Goal: Information Seeking & Learning: Check status

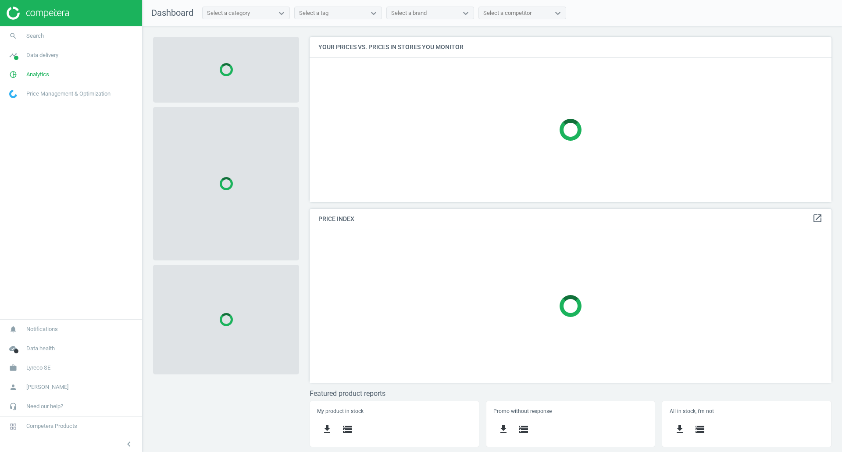
scroll to position [178, 535]
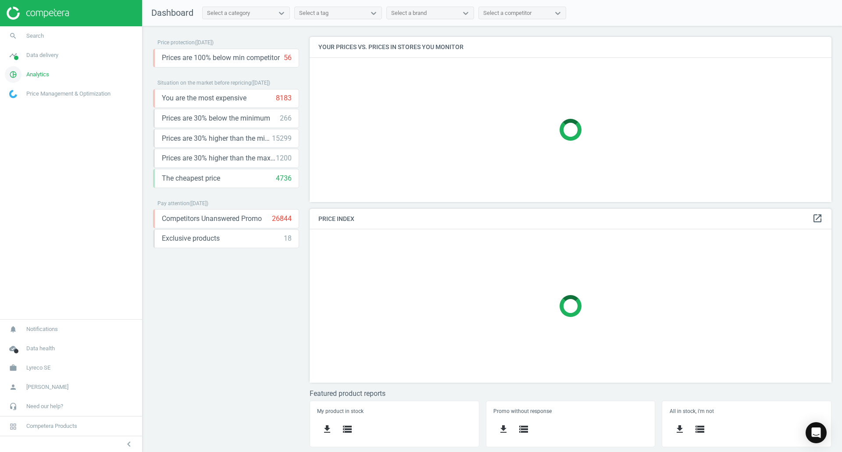
click at [15, 75] on icon "pie_chart_outlined" at bounding box center [13, 74] width 17 height 17
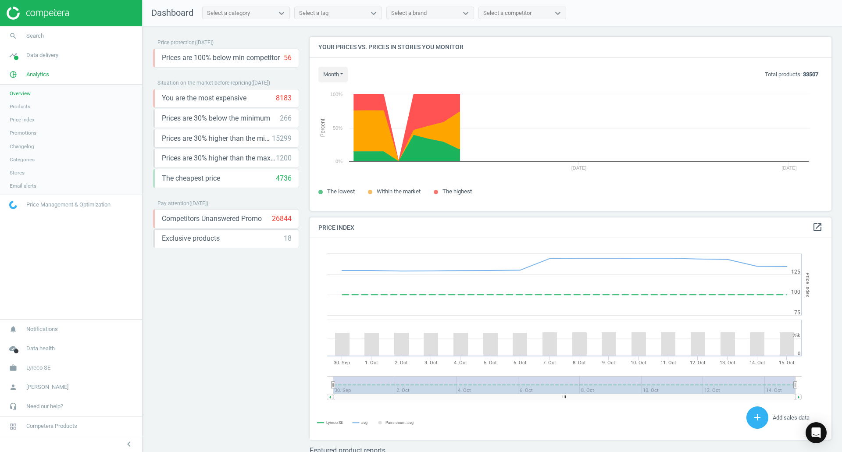
scroll to position [215, 529]
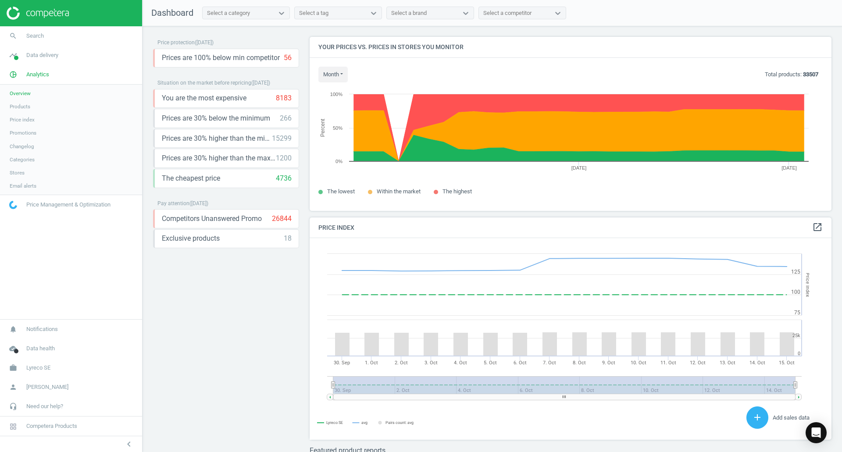
click at [24, 106] on span "Products" at bounding box center [20, 106] width 21 height 7
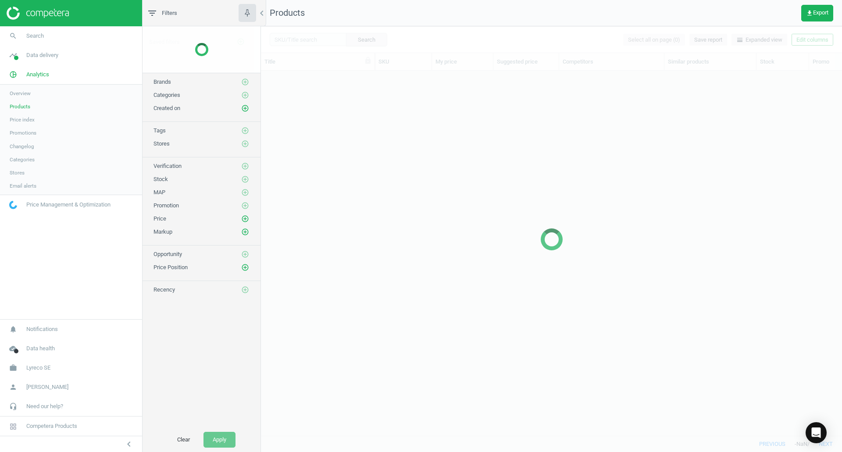
scroll to position [352, 574]
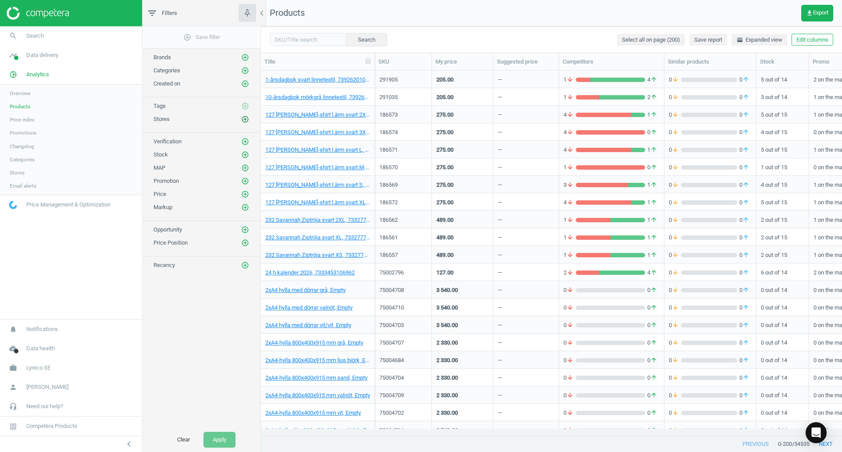
click at [245, 121] on icon "add_circle_outline" at bounding box center [245, 119] width 8 height 8
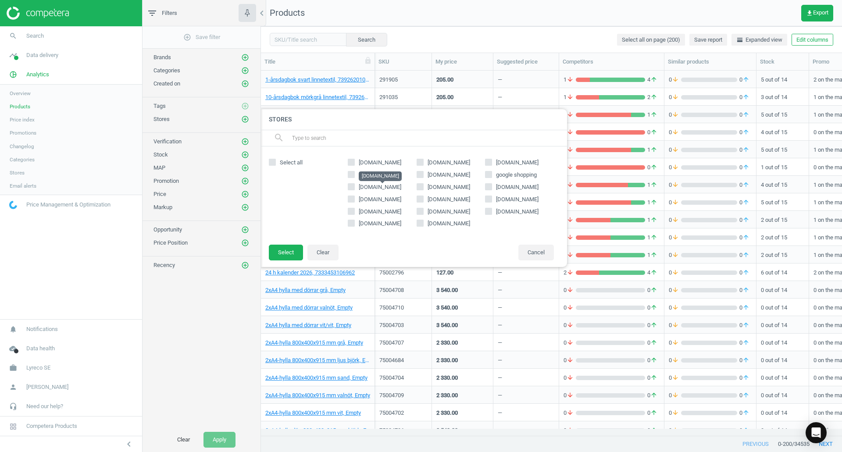
click at [384, 190] on span "[DOMAIN_NAME]" at bounding box center [380, 187] width 43 height 7
click at [354, 189] on input "[DOMAIN_NAME]" at bounding box center [352, 187] width 6 height 6
checkbox input "true"
click at [282, 256] on button "Select" at bounding box center [286, 253] width 34 height 16
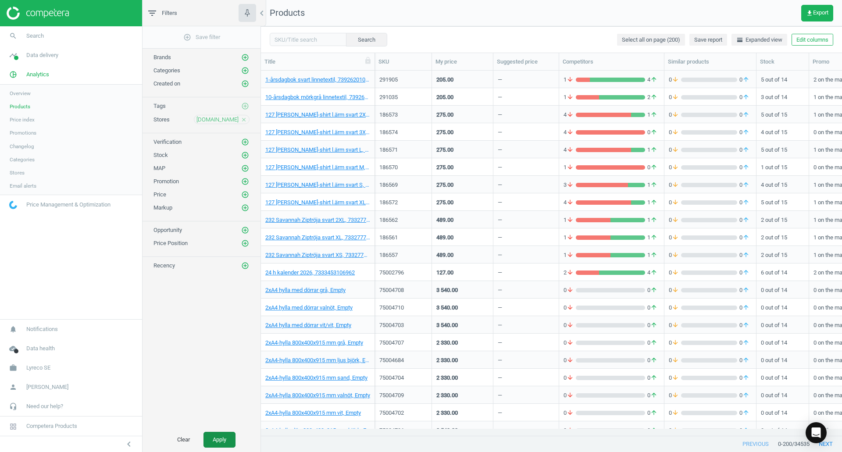
click at [214, 439] on button "Apply" at bounding box center [219, 440] width 32 height 16
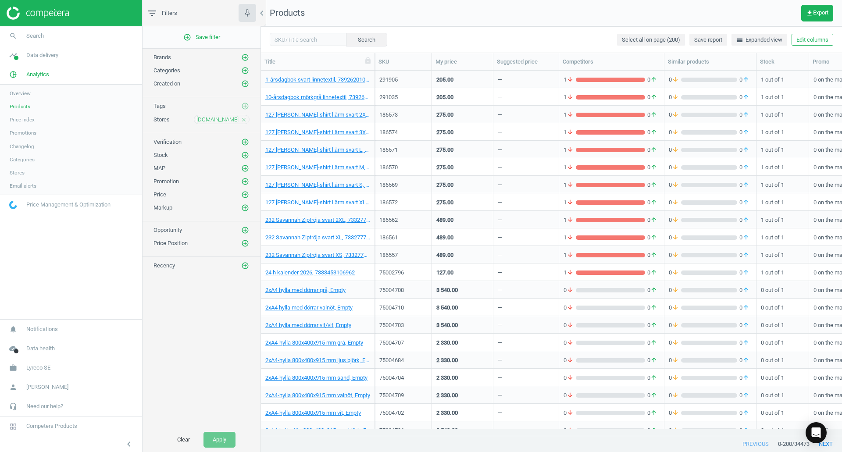
click at [243, 121] on icon "close" at bounding box center [244, 120] width 6 height 6
click at [243, 119] on icon "add_circle_outline" at bounding box center [245, 119] width 8 height 8
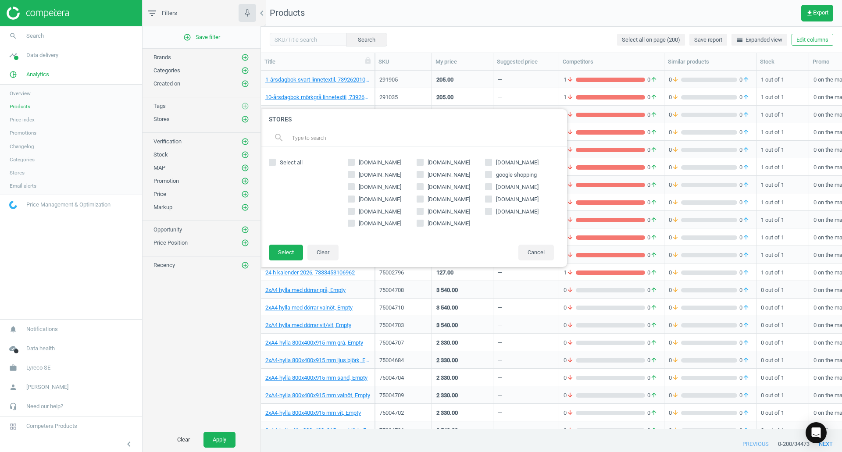
click at [497, 175] on span "google shopping" at bounding box center [516, 175] width 44 height 8
click at [492, 175] on input "google shopping" at bounding box center [489, 174] width 6 height 6
checkbox input "true"
click at [284, 247] on button "Select" at bounding box center [286, 253] width 34 height 16
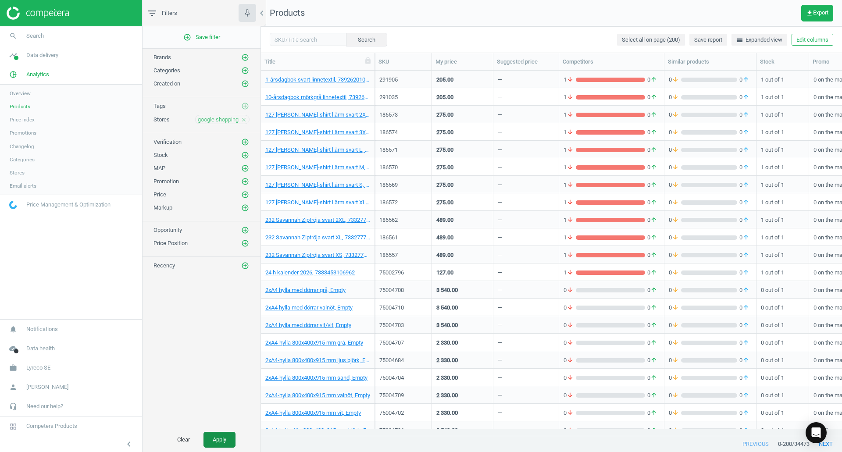
click at [216, 439] on button "Apply" at bounding box center [219, 440] width 32 height 16
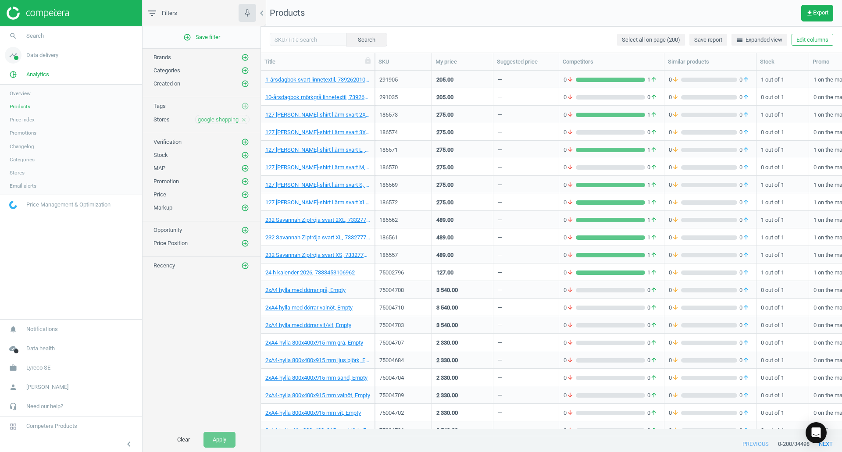
click at [18, 57] on icon "timeline" at bounding box center [13, 55] width 17 height 17
click at [34, 89] on span "Matches dashboard" at bounding box center [32, 87] width 45 height 7
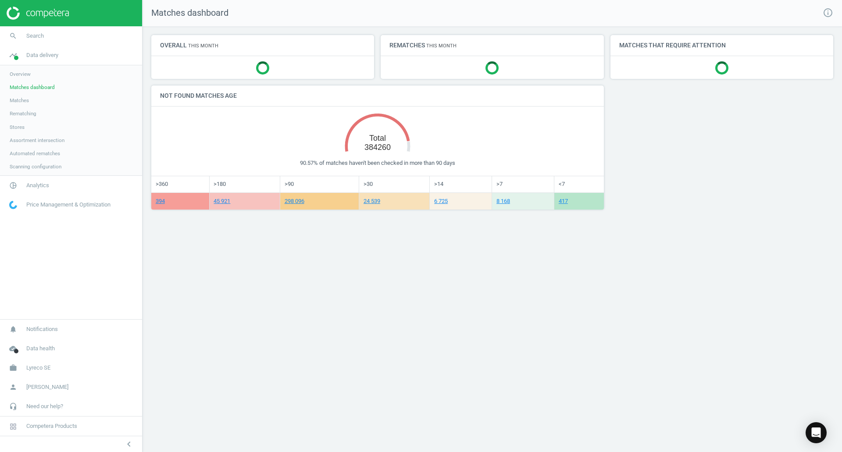
click at [23, 100] on span "Matches" at bounding box center [19, 100] width 19 height 7
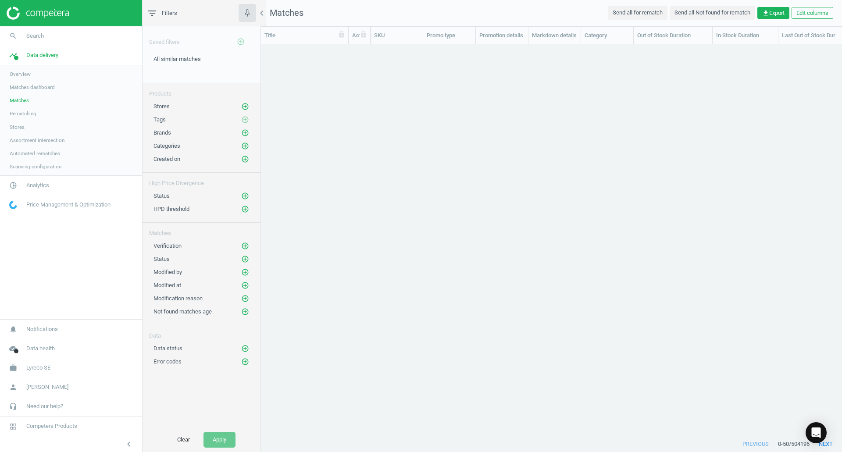
scroll to position [378, 574]
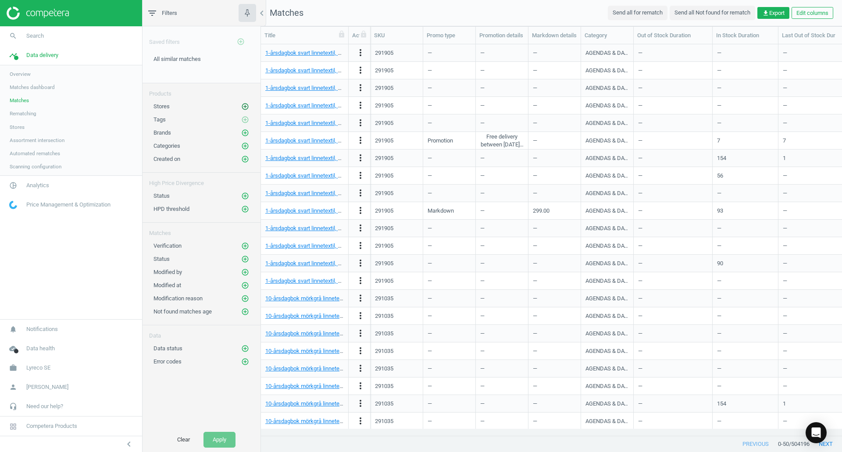
click at [244, 108] on icon "add_circle_outline" at bounding box center [245, 107] width 8 height 8
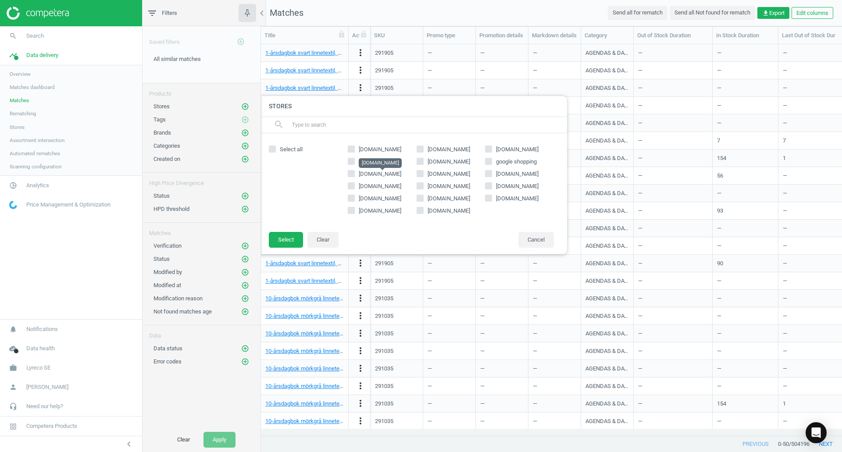
click at [379, 175] on span "[DOMAIN_NAME]" at bounding box center [380, 174] width 43 height 7
click at [354, 175] on input "[DOMAIN_NAME]" at bounding box center [352, 174] width 6 height 6
checkbox input "true"
click at [285, 244] on button "Select" at bounding box center [286, 240] width 34 height 16
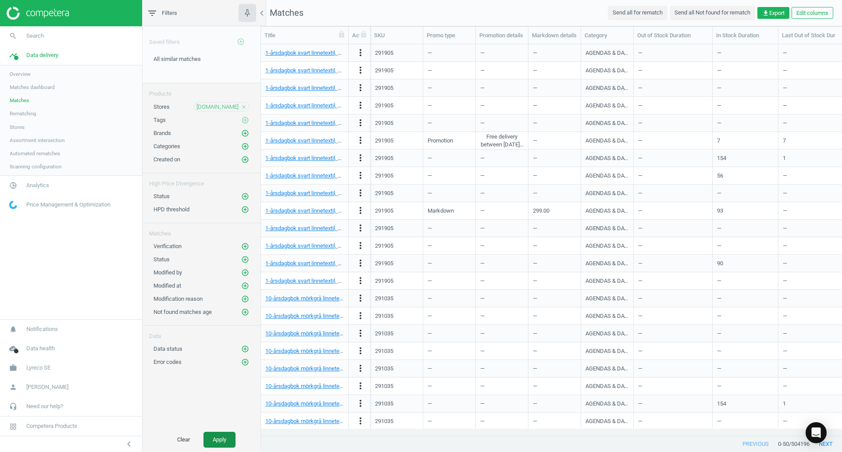
click at [225, 439] on button "Apply" at bounding box center [219, 440] width 32 height 16
click at [19, 127] on span "Stores" at bounding box center [17, 127] width 15 height 7
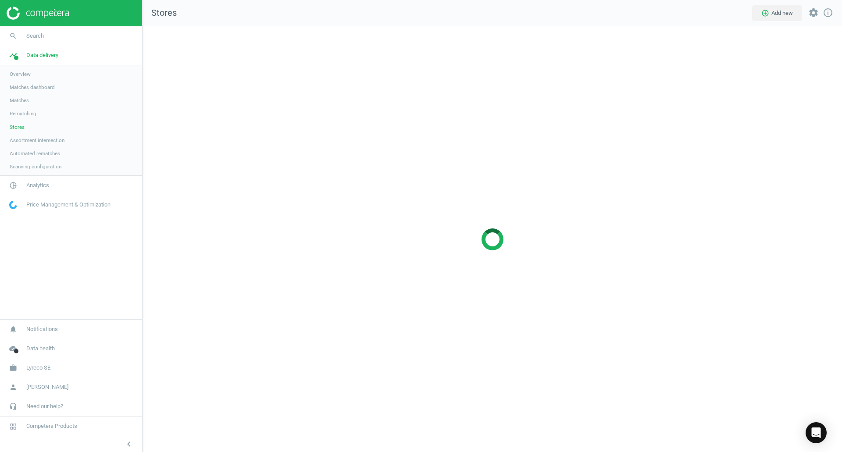
scroll to position [439, 713]
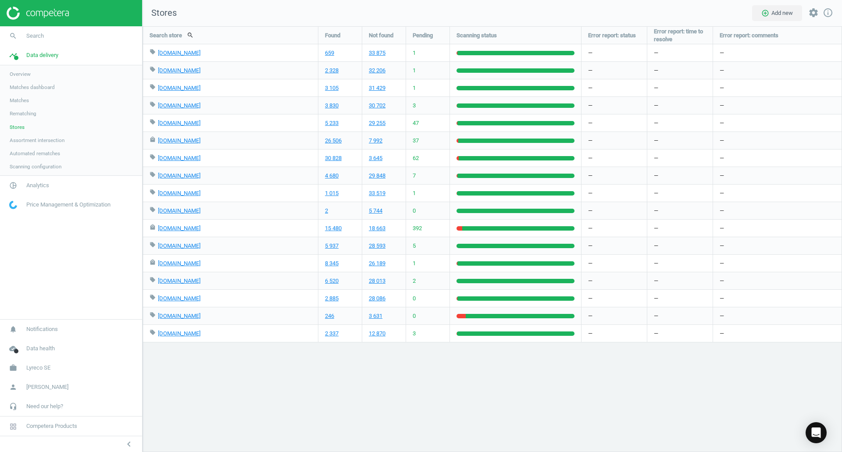
click at [22, 100] on span "Matches" at bounding box center [19, 100] width 19 height 7
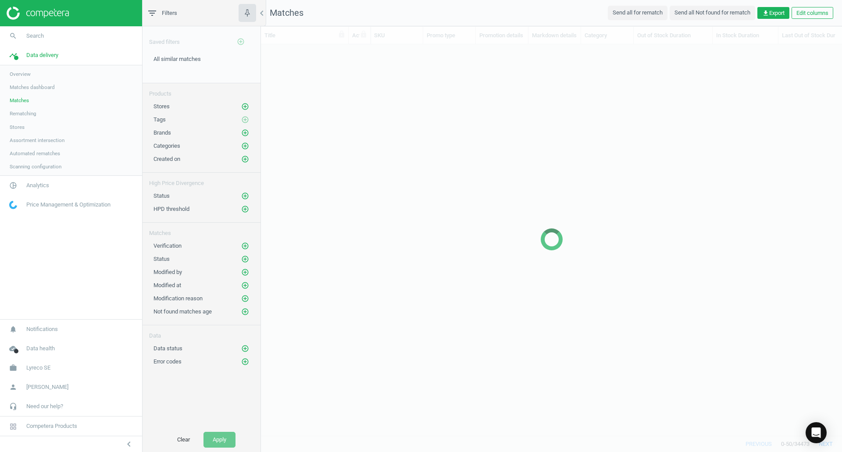
scroll to position [378, 574]
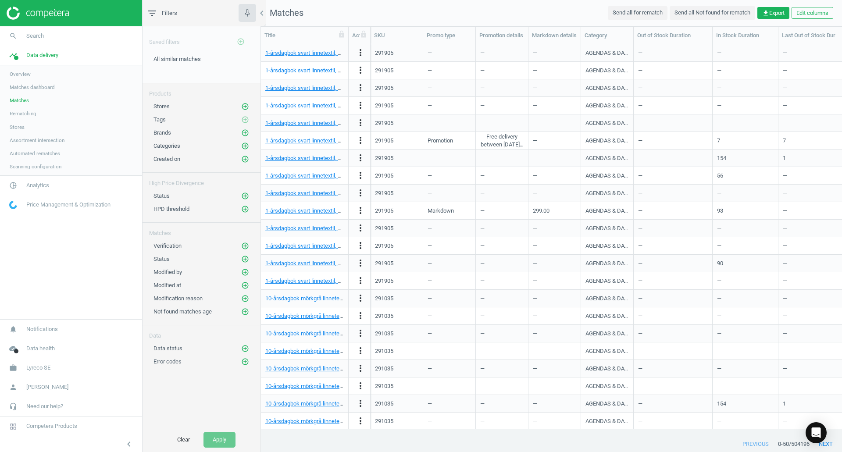
click at [19, 127] on span "Stores" at bounding box center [17, 127] width 15 height 7
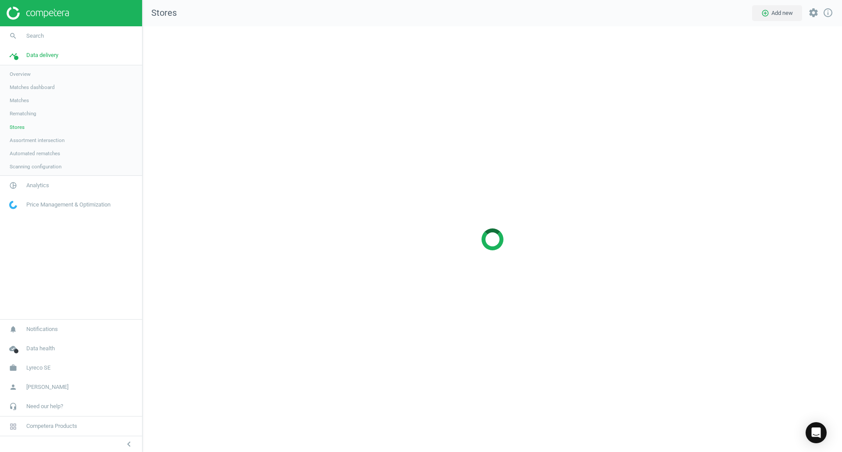
scroll to position [439, 713]
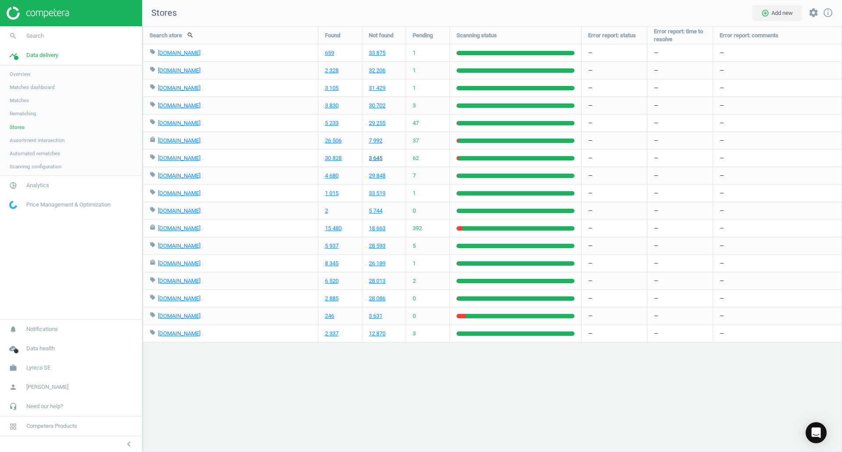
click at [378, 160] on link "3 645" at bounding box center [376, 158] width 14 height 8
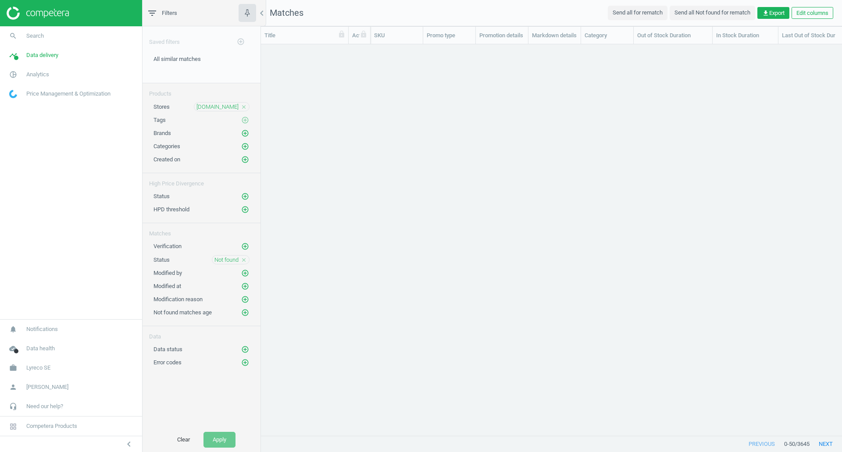
scroll to position [378, 574]
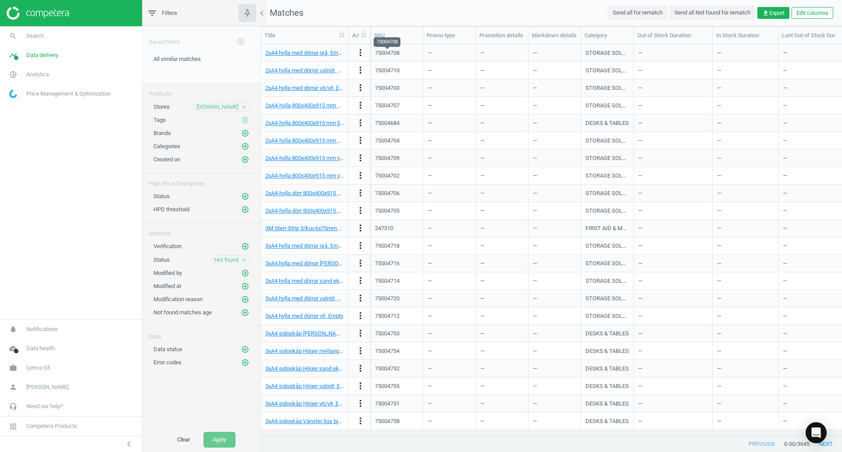
click at [379, 55] on div "75004708" at bounding box center [387, 53] width 25 height 8
click at [379, 54] on div "75004708" at bounding box center [387, 53] width 25 height 8
copy div "75004708"
click at [392, 72] on div "75004710" at bounding box center [387, 71] width 25 height 8
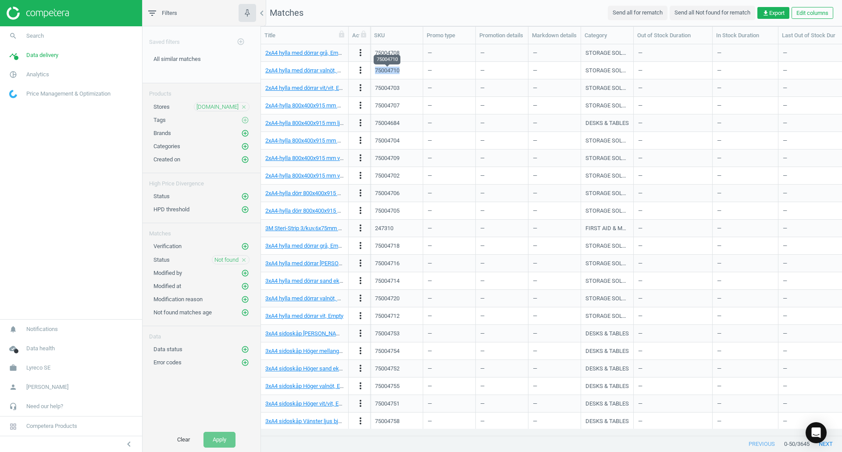
copy div "75004710"
click at [394, 89] on div "75004703" at bounding box center [387, 88] width 25 height 8
copy div "75004703"
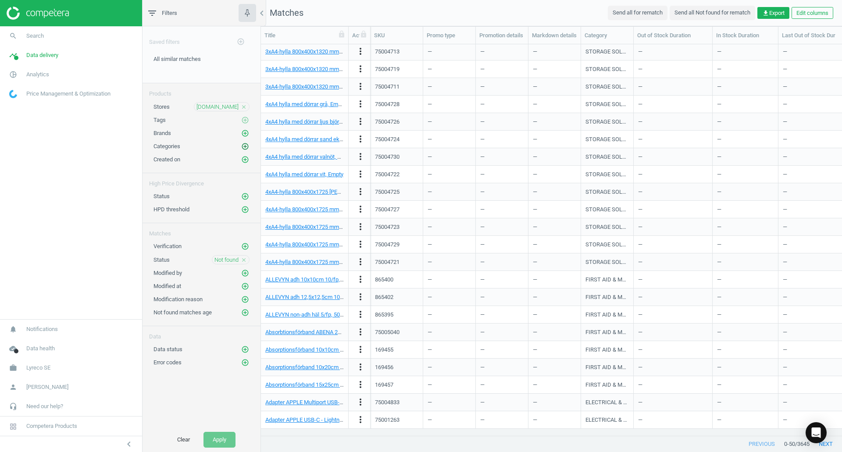
click at [244, 146] on icon "add_circle_outline" at bounding box center [245, 147] width 8 height 8
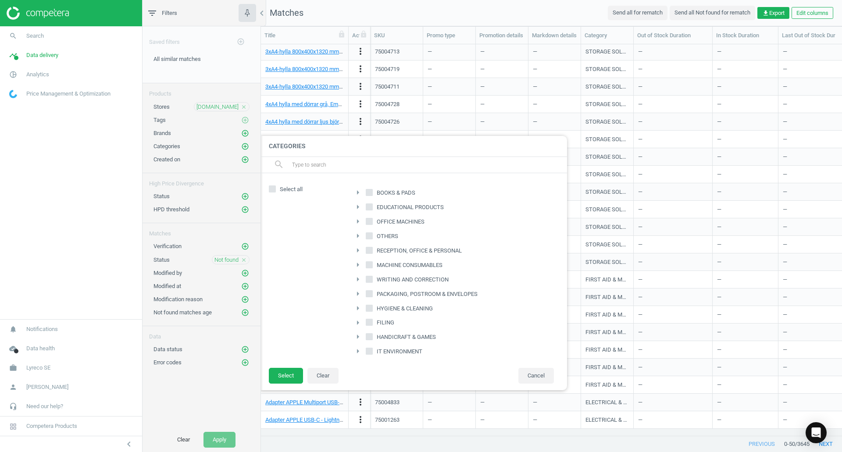
click at [394, 223] on span "OFFICE MACHINES" at bounding box center [400, 222] width 51 height 8
click at [372, 223] on input "OFFICE MACHINES" at bounding box center [370, 221] width 6 height 6
checkbox input "true"
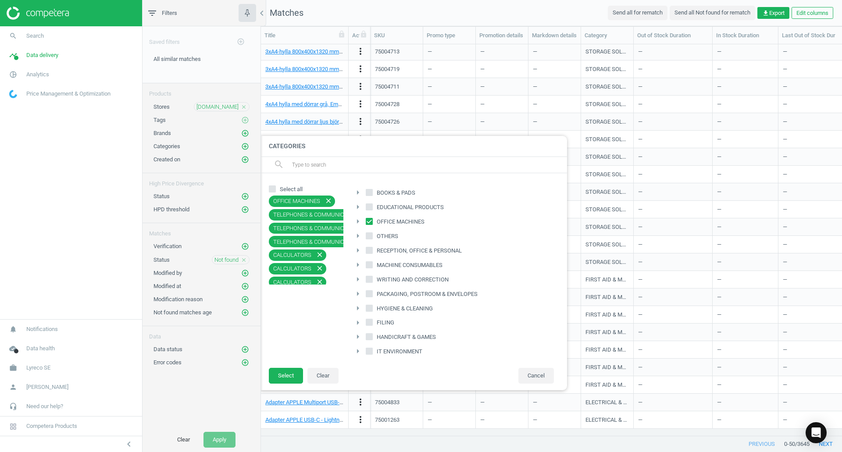
click at [400, 251] on span "RECEPTION, OFFICE & PERSONAL" at bounding box center [419, 251] width 89 height 8
click at [372, 251] on input "RECEPTION, OFFICE & PERSONAL" at bounding box center [370, 250] width 6 height 6
checkbox input "true"
click at [288, 375] on button "Select" at bounding box center [286, 376] width 34 height 16
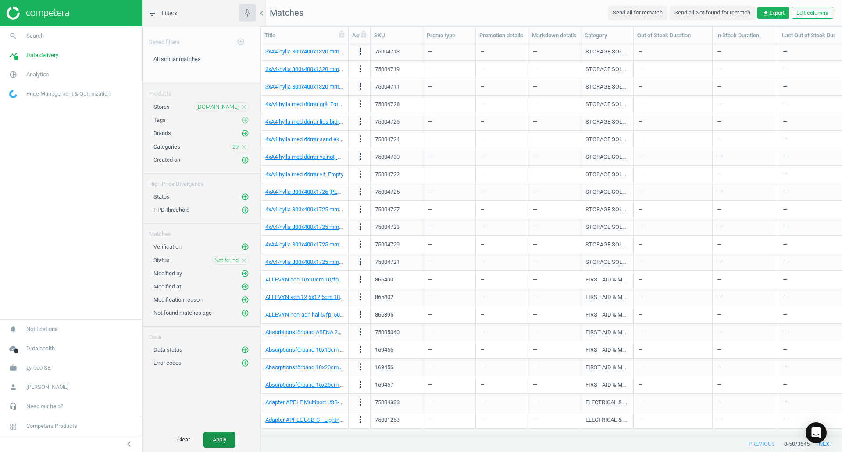
click at [225, 438] on button "Apply" at bounding box center [219, 440] width 32 height 16
click at [388, 53] on div "269881" at bounding box center [384, 52] width 18 height 8
copy div "269881"
click at [387, 71] on div "8700175" at bounding box center [385, 69] width 21 height 8
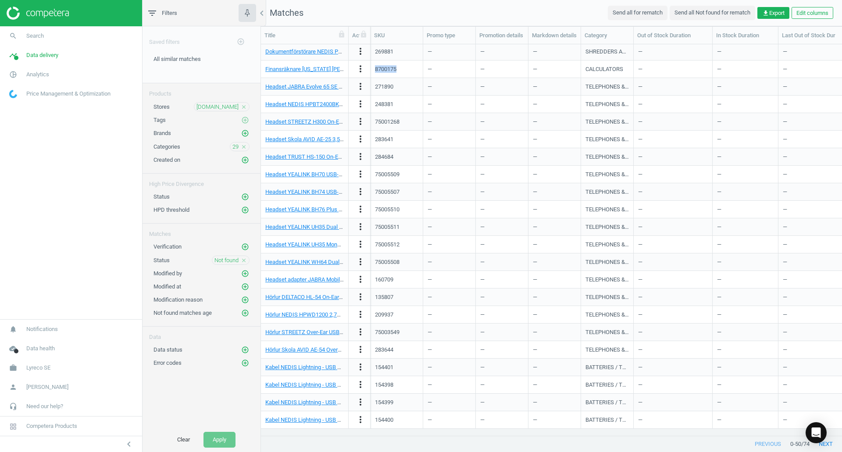
click at [387, 71] on div "8700175" at bounding box center [385, 69] width 21 height 8
copy div "8700175"
click at [384, 86] on div "271890" at bounding box center [384, 87] width 18 height 8
copy div "271890"
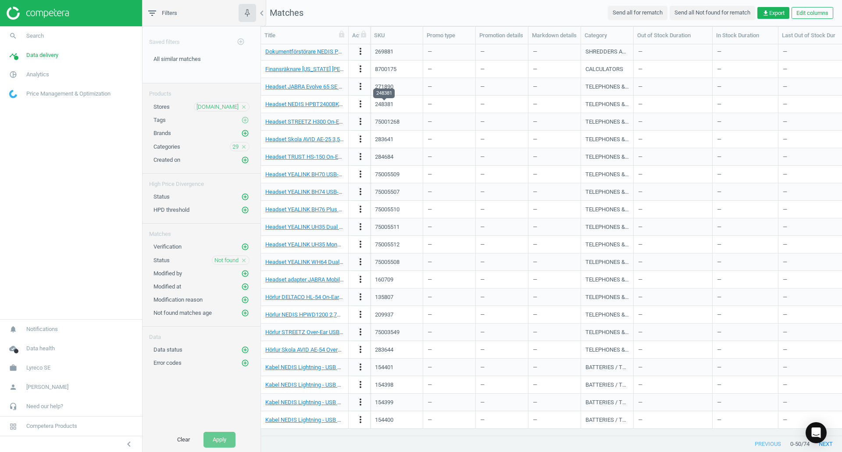
click at [389, 103] on div "248381" at bounding box center [384, 104] width 18 height 8
copy div "248381"
click at [393, 121] on div "75001268" at bounding box center [387, 122] width 25 height 8
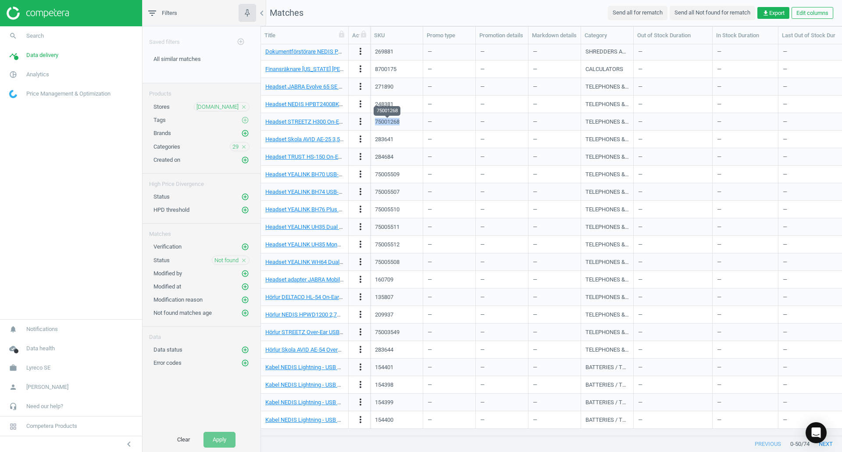
copy div "75001268"
click at [389, 140] on div "283641" at bounding box center [384, 139] width 18 height 8
copy div "283641"
click at [388, 157] on div "284684" at bounding box center [384, 157] width 18 height 8
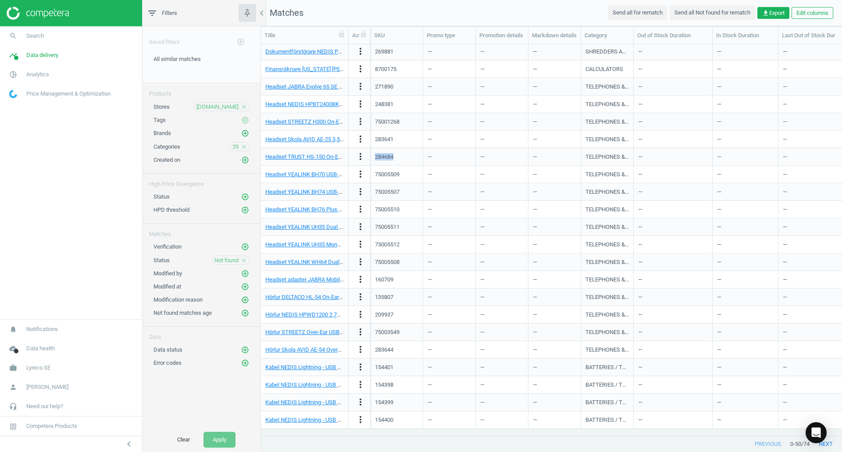
click at [388, 157] on div "284684" at bounding box center [384, 157] width 18 height 8
copy div "284684"
click at [387, 174] on div "75005509" at bounding box center [387, 175] width 25 height 8
click at [388, 189] on div "75005507" at bounding box center [387, 192] width 25 height 8
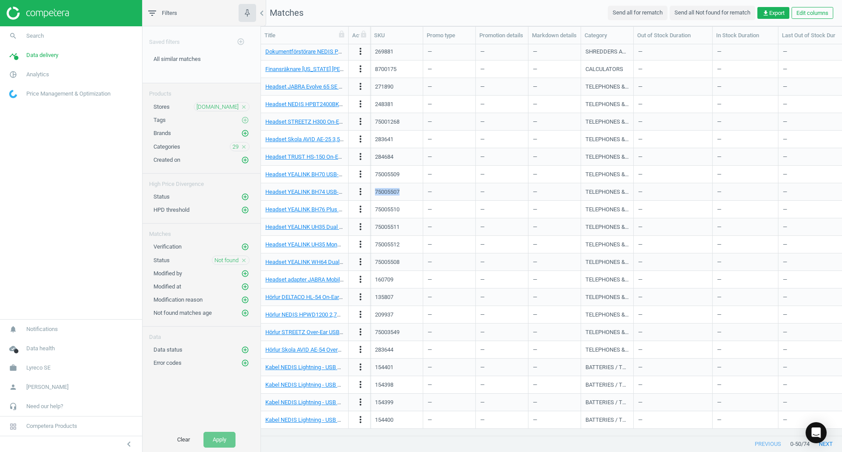
click at [388, 189] on div "75005507" at bounding box center [387, 192] width 25 height 8
click at [386, 280] on div "160709" at bounding box center [384, 280] width 18 height 8
click at [385, 298] on div "135807" at bounding box center [384, 297] width 18 height 8
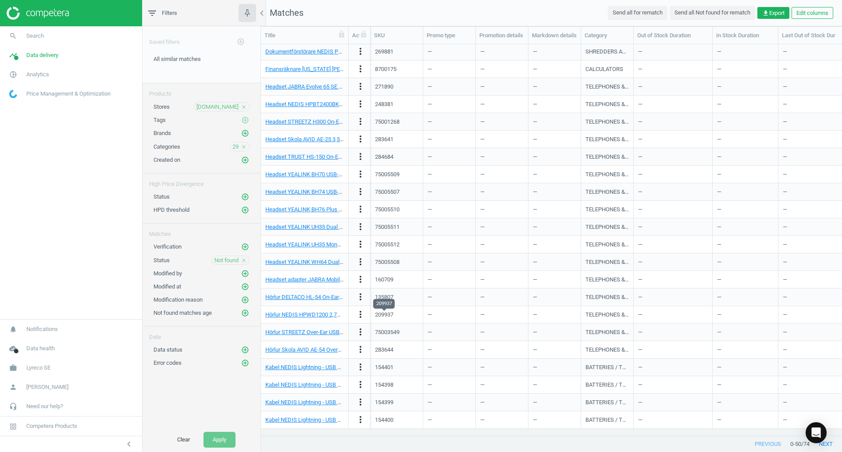
click at [389, 313] on div "209937" at bounding box center [384, 315] width 18 height 8
click at [392, 334] on div "75003549" at bounding box center [387, 332] width 25 height 8
click at [388, 350] on div "283644" at bounding box center [384, 350] width 18 height 8
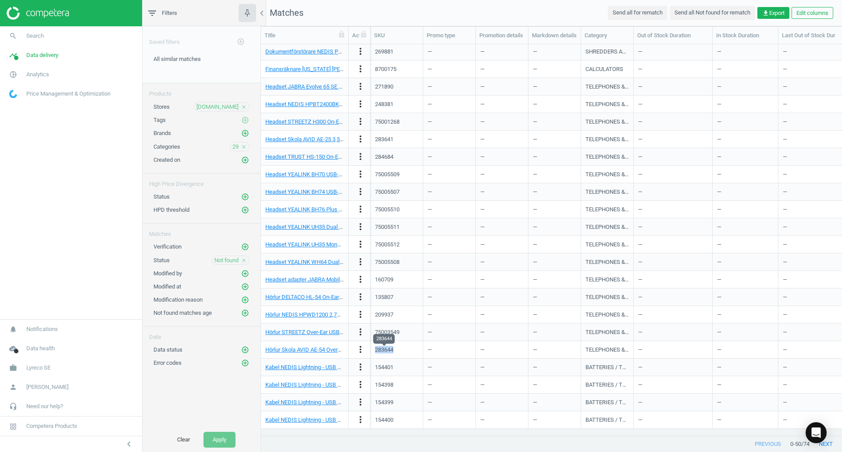
click at [388, 350] on div "283644" at bounding box center [384, 350] width 18 height 8
click at [388, 365] on div "154401" at bounding box center [384, 368] width 18 height 8
click at [382, 384] on div "154398" at bounding box center [384, 385] width 18 height 8
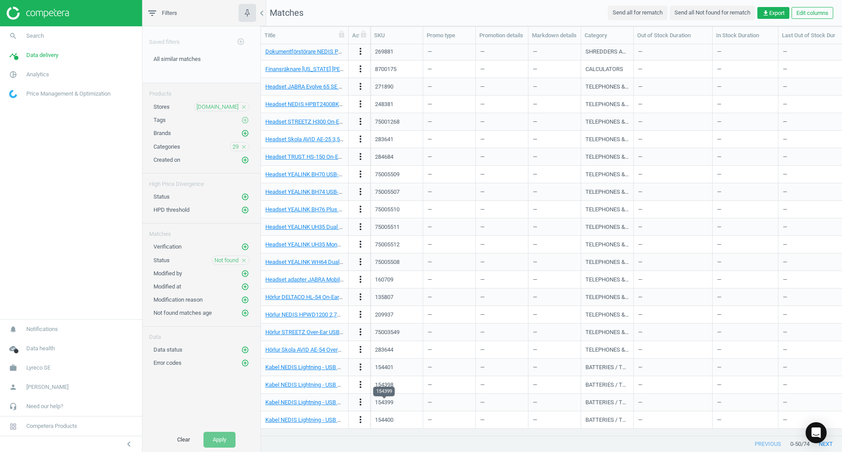
click at [385, 405] on div "154399" at bounding box center [384, 403] width 18 height 8
click at [389, 419] on div "154400" at bounding box center [384, 420] width 18 height 8
click at [828, 444] on button "next" at bounding box center [825, 444] width 32 height 16
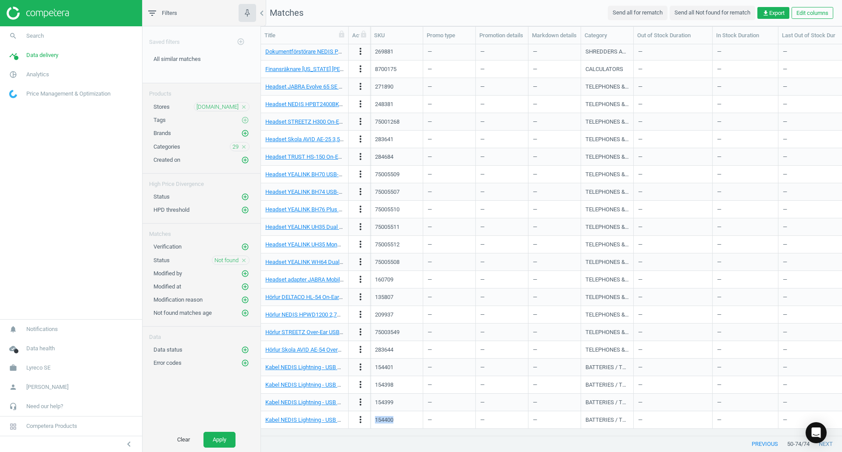
scroll to position [36, 0]
click at [382, 53] on div "268374" at bounding box center [384, 52] width 18 height 8
click at [384, 69] on div "268376" at bounding box center [384, 69] width 18 height 8
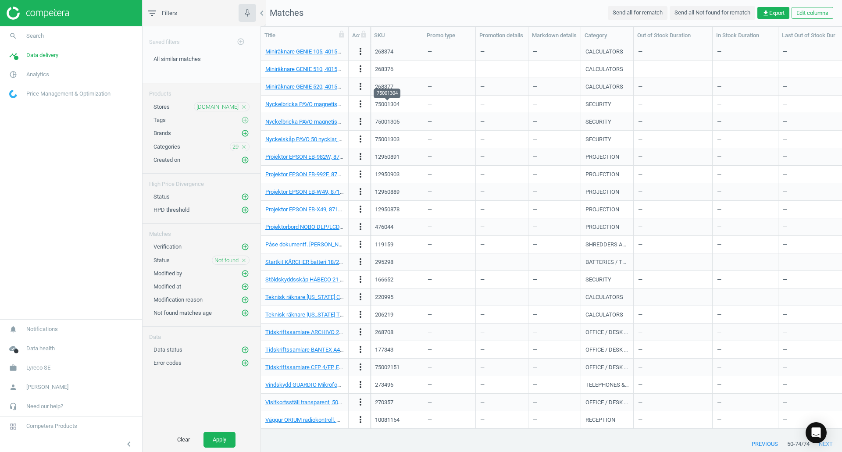
click at [381, 104] on div "75001304" at bounding box center [387, 104] width 25 height 8
click at [397, 122] on div "75001305" at bounding box center [387, 122] width 25 height 8
click at [393, 138] on div "75001303" at bounding box center [387, 139] width 25 height 8
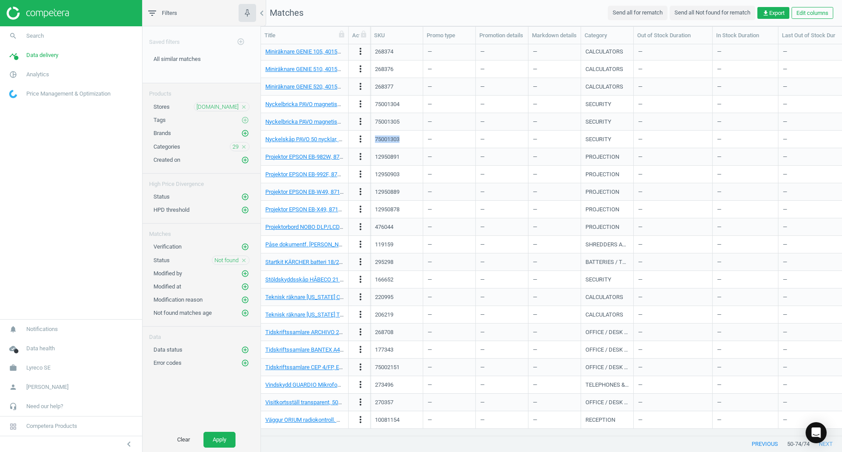
click at [393, 138] on div "75001303" at bounding box center [387, 139] width 25 height 8
click at [384, 159] on div "12950891" at bounding box center [387, 157] width 25 height 8
click at [382, 178] on div "12950903" at bounding box center [387, 175] width 25 height 8
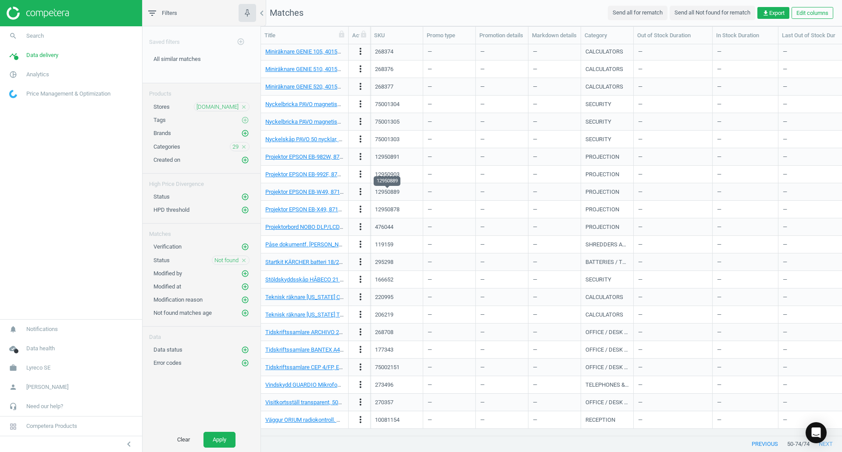
click at [392, 194] on div "12950889" at bounding box center [387, 192] width 25 height 8
click at [390, 211] on div "12950878" at bounding box center [387, 210] width 25 height 8
click at [391, 225] on div "476044" at bounding box center [384, 227] width 18 height 8
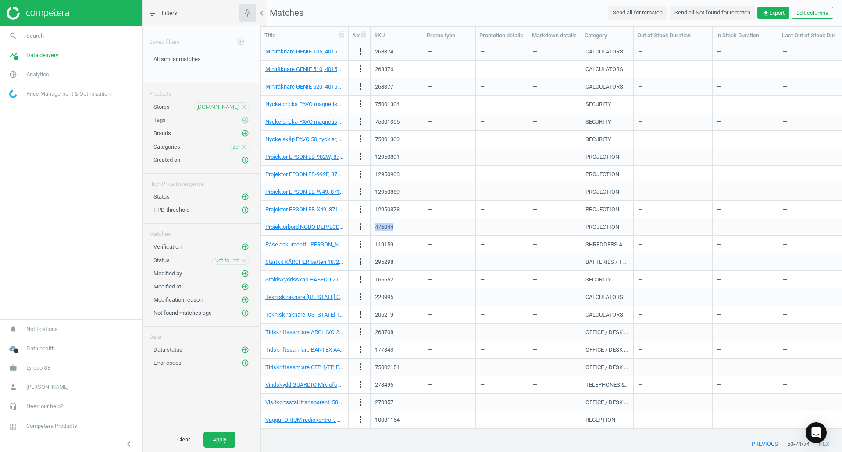
click at [391, 225] on div "476044" at bounding box center [384, 227] width 18 height 8
click at [388, 241] on div "119159" at bounding box center [384, 245] width 18 height 8
click at [385, 263] on div "295298" at bounding box center [384, 262] width 18 height 8
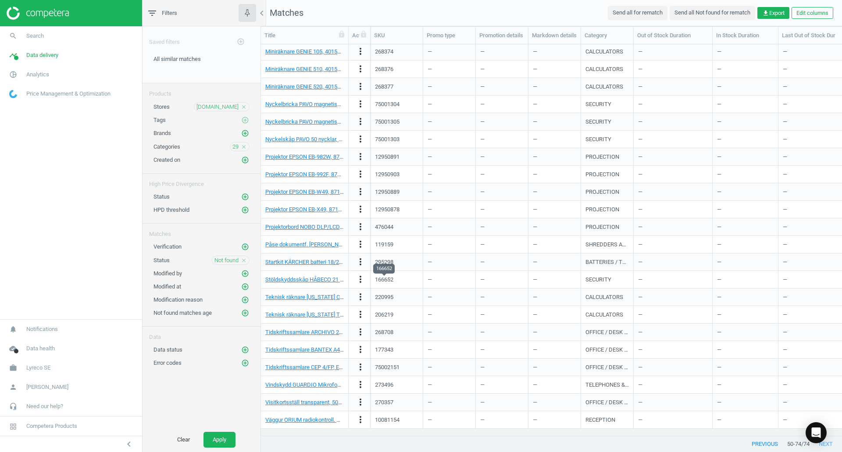
click at [379, 281] on div "166652" at bounding box center [384, 280] width 18 height 8
click at [388, 293] on div "220995" at bounding box center [384, 297] width 18 height 8
click at [389, 316] on div "206219" at bounding box center [384, 315] width 18 height 8
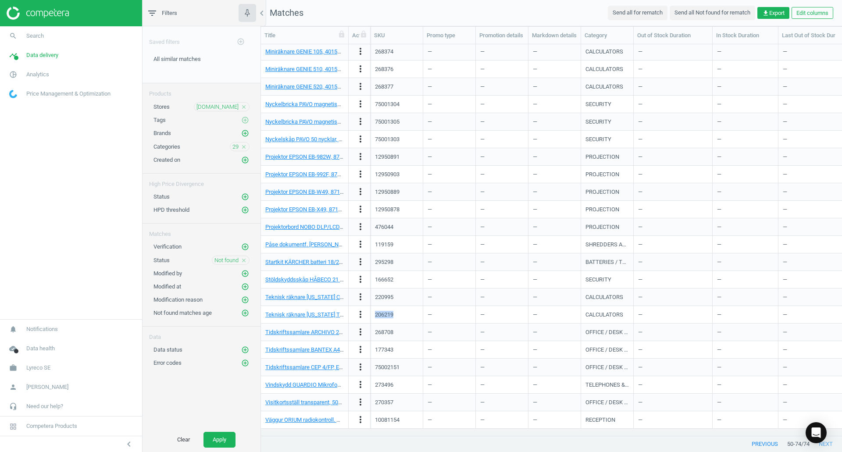
click at [389, 316] on div "206219" at bounding box center [384, 315] width 18 height 8
click at [389, 330] on div "268708" at bounding box center [384, 332] width 18 height 8
click at [385, 348] on div "177343" at bounding box center [384, 350] width 18 height 8
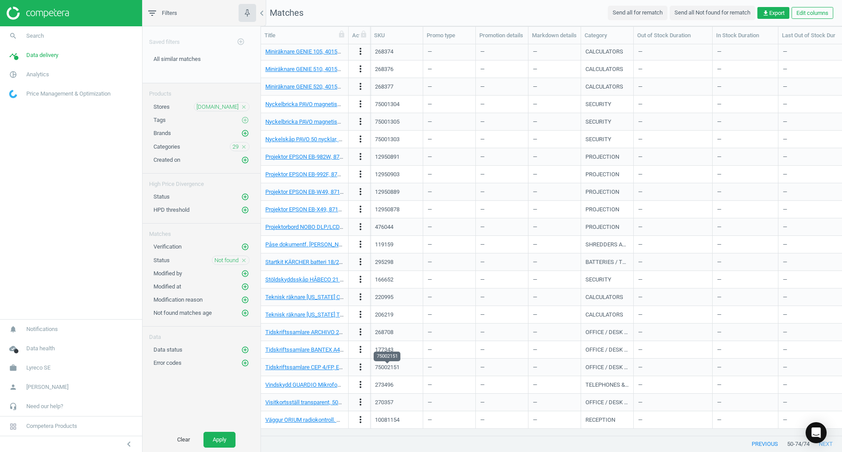
click at [389, 365] on div "75002151" at bounding box center [387, 368] width 25 height 8
click at [387, 385] on div "273496" at bounding box center [384, 385] width 18 height 8
click at [389, 403] on div "270357" at bounding box center [384, 403] width 18 height 8
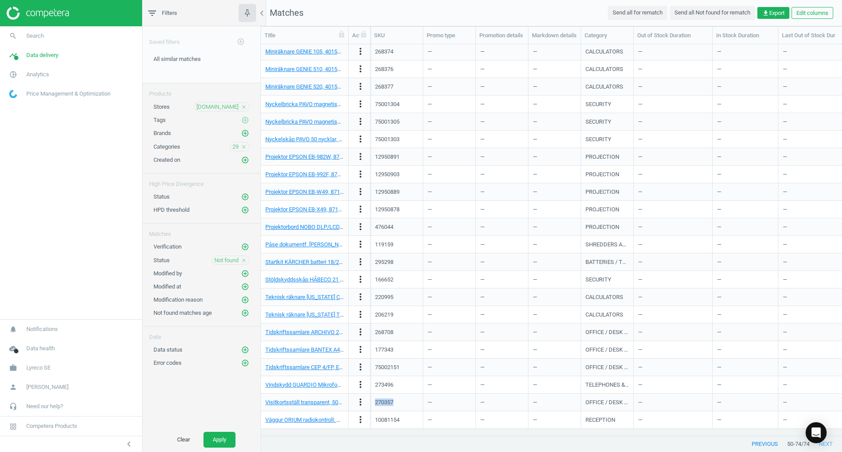
click at [389, 403] on div "270357" at bounding box center [384, 403] width 18 height 8
click at [382, 418] on div "10081154" at bounding box center [387, 420] width 25 height 8
click at [238, 147] on span "29" at bounding box center [235, 147] width 6 height 8
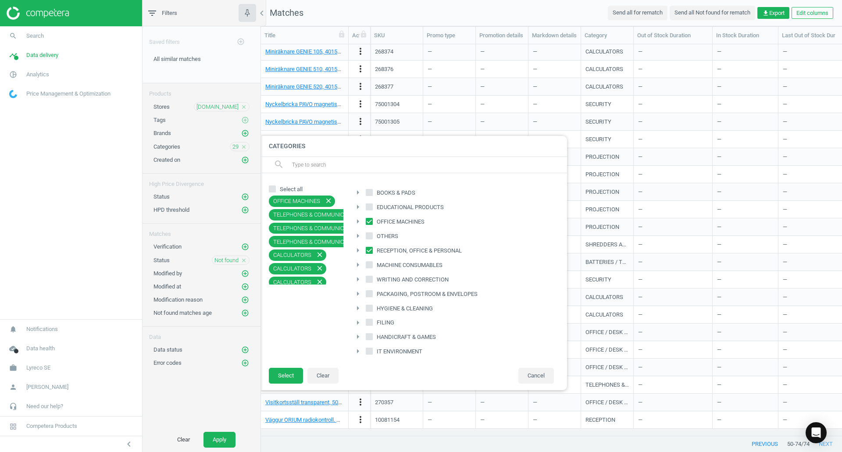
click at [383, 264] on span "MACHINE CONSUMABLES" at bounding box center [409, 265] width 69 height 8
click at [372, 264] on input "MACHINE CONSUMABLES" at bounding box center [370, 265] width 6 height 6
checkbox input "true"
click at [378, 252] on span "RECEPTION, OFFICE & PERSONAL" at bounding box center [419, 251] width 89 height 8
click at [372, 252] on input "RECEPTION, OFFICE & PERSONAL" at bounding box center [370, 250] width 6 height 6
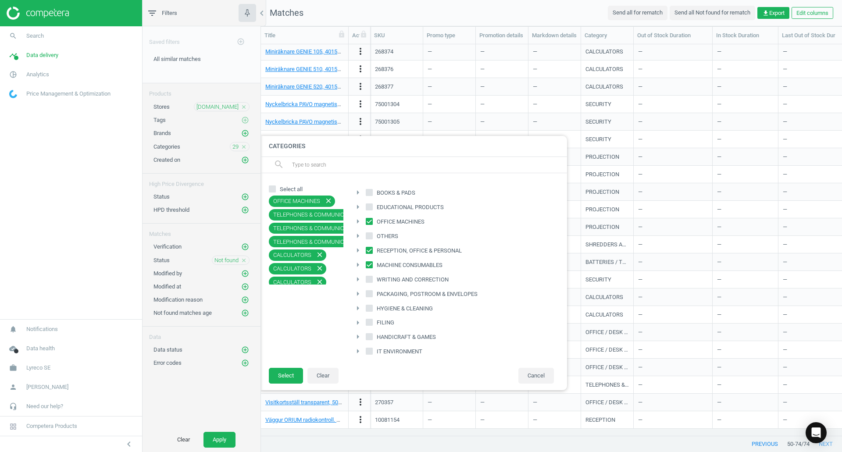
checkbox input "false"
click at [378, 222] on span "OFFICE MACHINES" at bounding box center [400, 222] width 51 height 8
click at [372, 222] on input "OFFICE MACHINES" at bounding box center [370, 221] width 6 height 6
checkbox input "false"
click at [290, 373] on button "Select" at bounding box center [286, 376] width 34 height 16
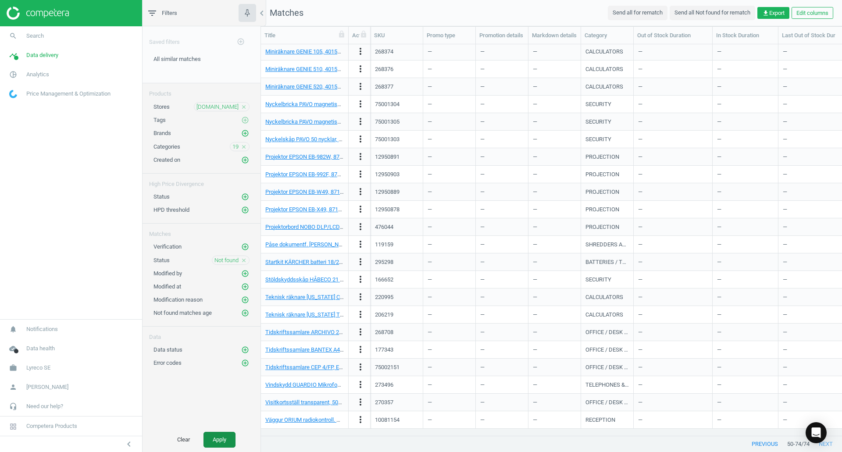
click at [221, 442] on button "Apply" at bounding box center [219, 440] width 32 height 16
click at [387, 50] on div "313801" at bounding box center [384, 52] width 18 height 8
click at [386, 70] on div "313802" at bounding box center [384, 69] width 18 height 8
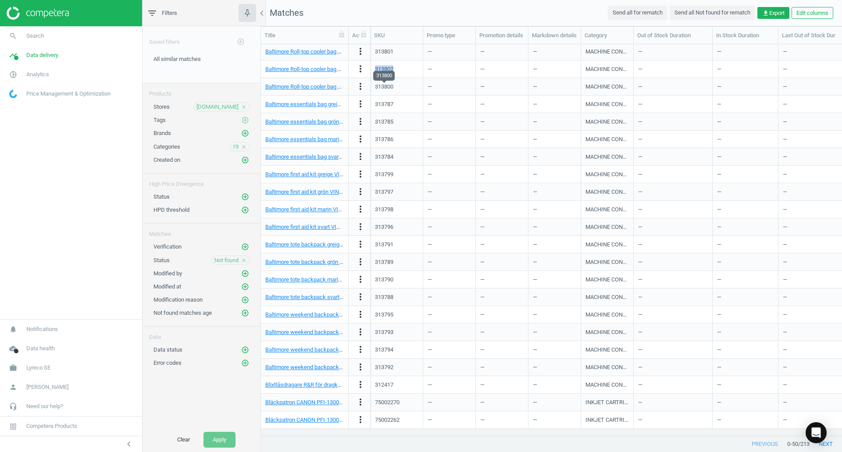
click at [385, 86] on div "313800" at bounding box center [384, 87] width 18 height 8
click at [385, 103] on div "313787" at bounding box center [384, 104] width 18 height 8
click at [384, 118] on div "313785" at bounding box center [384, 122] width 18 height 8
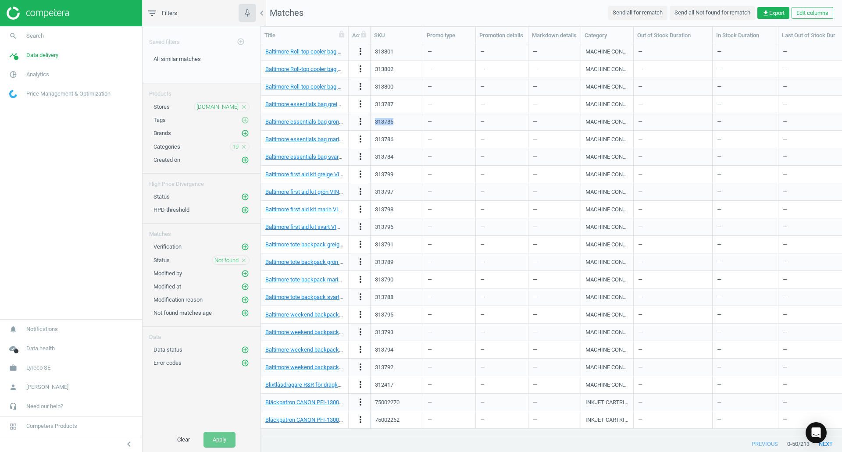
click at [384, 118] on div "313785" at bounding box center [384, 122] width 18 height 8
click at [389, 139] on div "313786" at bounding box center [384, 139] width 18 height 8
click at [393, 209] on div "312417" at bounding box center [384, 210] width 18 height 8
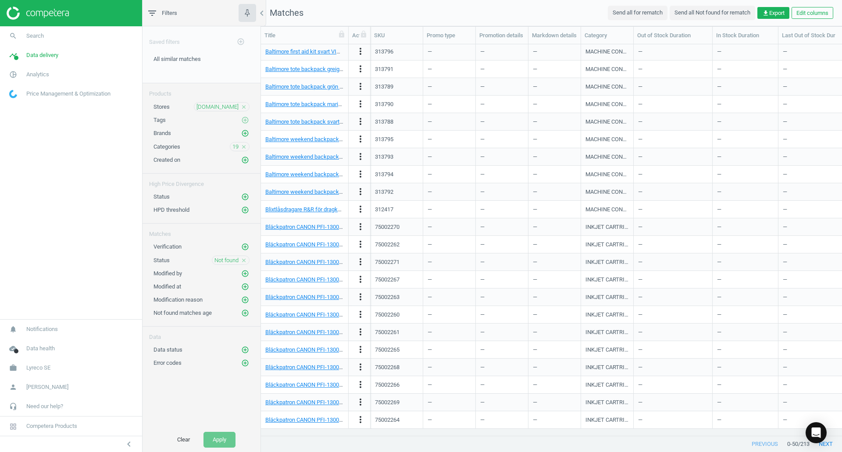
click at [385, 210] on div "312417" at bounding box center [384, 210] width 18 height 8
click at [380, 227] on div "75002270" at bounding box center [387, 227] width 25 height 8
click at [391, 244] on div "75002262" at bounding box center [387, 245] width 25 height 8
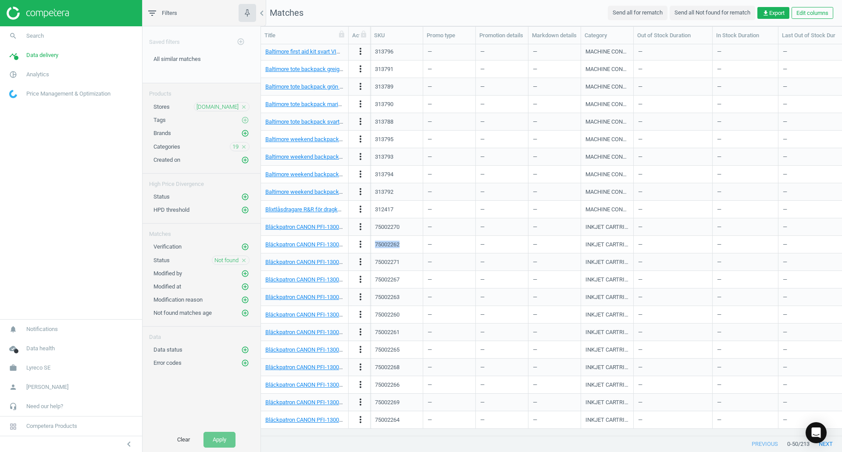
click at [391, 244] on div "75002262" at bounding box center [387, 245] width 25 height 8
click at [391, 265] on div "75002271" at bounding box center [387, 262] width 25 height 8
click at [385, 282] on div "75002267" at bounding box center [387, 280] width 25 height 8
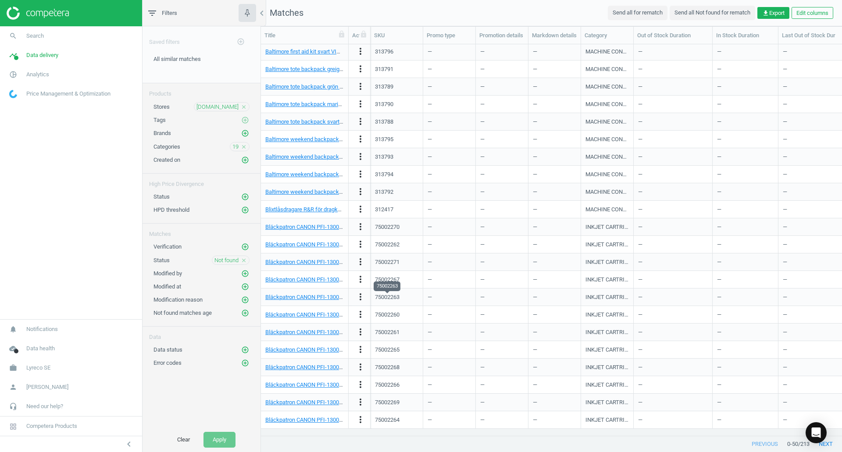
click at [392, 298] on div "75002263" at bounding box center [387, 297] width 25 height 8
click at [393, 297] on div "75002263" at bounding box center [387, 297] width 25 height 8
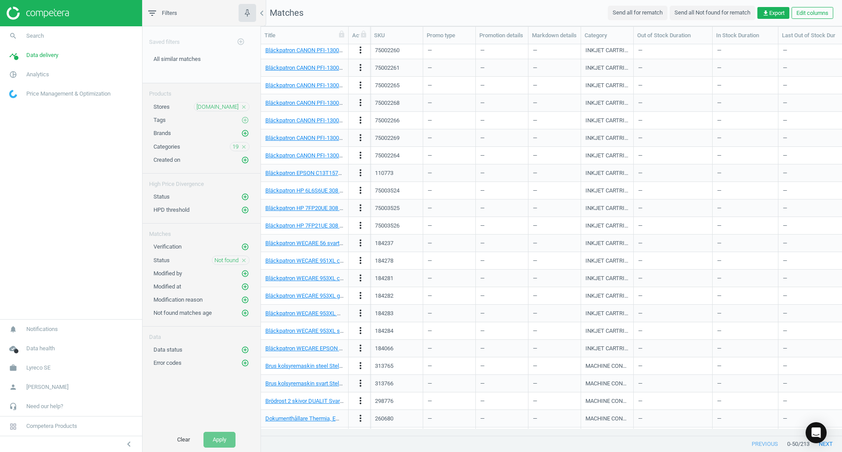
scroll to position [492, 0]
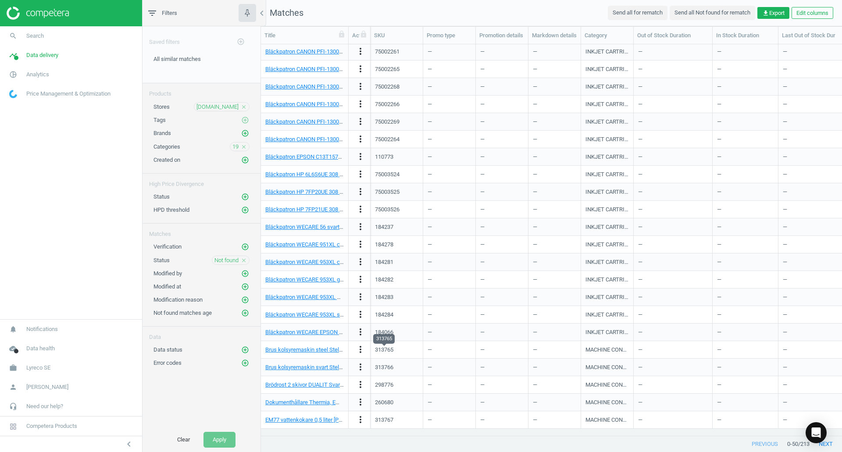
click at [387, 349] on div "313765" at bounding box center [384, 350] width 18 height 8
click at [380, 367] on div "313766" at bounding box center [384, 368] width 18 height 8
click at [384, 368] on div "313766" at bounding box center [384, 368] width 18 height 8
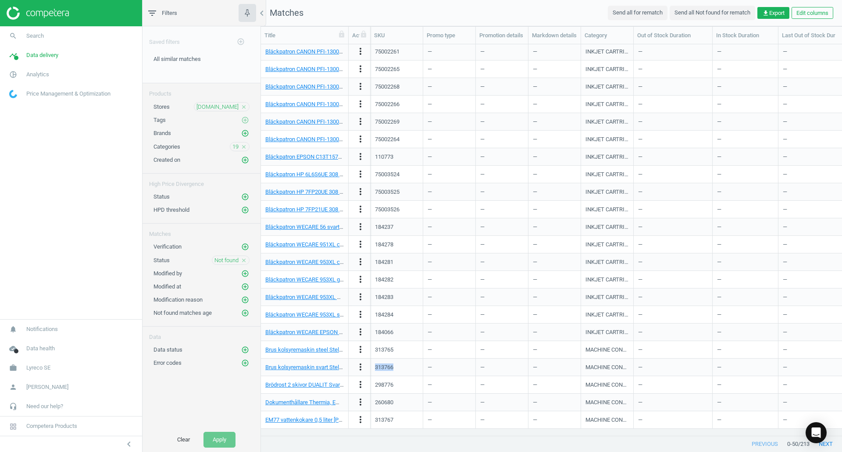
click at [384, 368] on div "313766" at bounding box center [384, 368] width 18 height 8
click at [391, 386] on div "298776" at bounding box center [384, 385] width 18 height 8
click at [384, 402] on div "260680" at bounding box center [384, 403] width 18 height 8
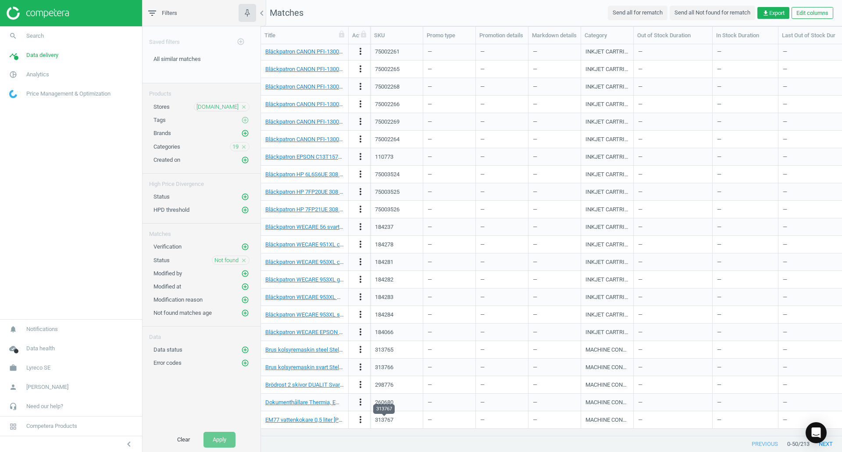
click at [384, 420] on div "313767" at bounding box center [384, 420] width 18 height 8
click at [824, 444] on button "next" at bounding box center [825, 444] width 32 height 16
click at [385, 53] on div "312416" at bounding box center [384, 52] width 18 height 8
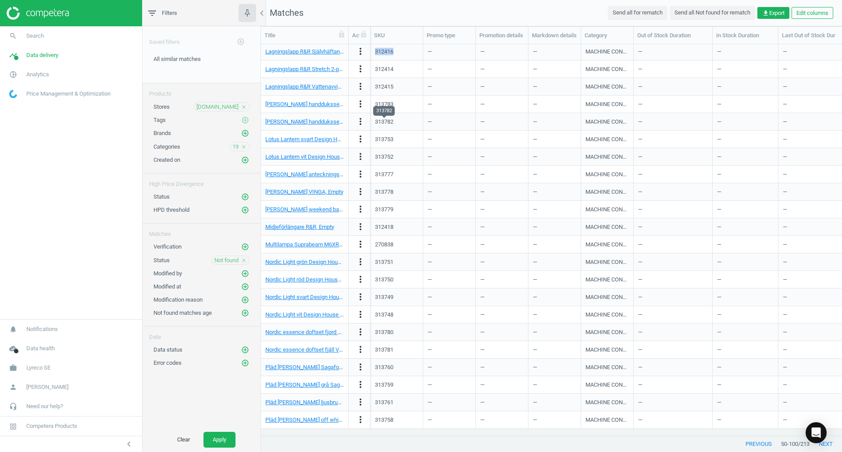
click at [388, 122] on div "313782" at bounding box center [384, 122] width 18 height 8
click at [381, 139] on div "313753" at bounding box center [384, 139] width 18 height 8
click at [385, 157] on div "313752" at bounding box center [384, 157] width 18 height 8
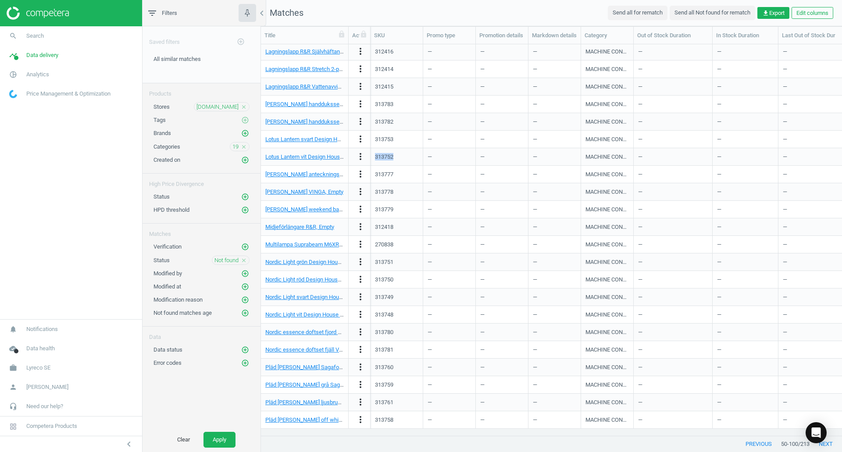
click at [385, 157] on div "313752" at bounding box center [384, 157] width 18 height 8
click at [824, 446] on button "next" at bounding box center [825, 444] width 32 height 16
click at [390, 209] on div "75001769" at bounding box center [387, 210] width 25 height 8
click at [451, 224] on div "—" at bounding box center [449, 226] width 43 height 15
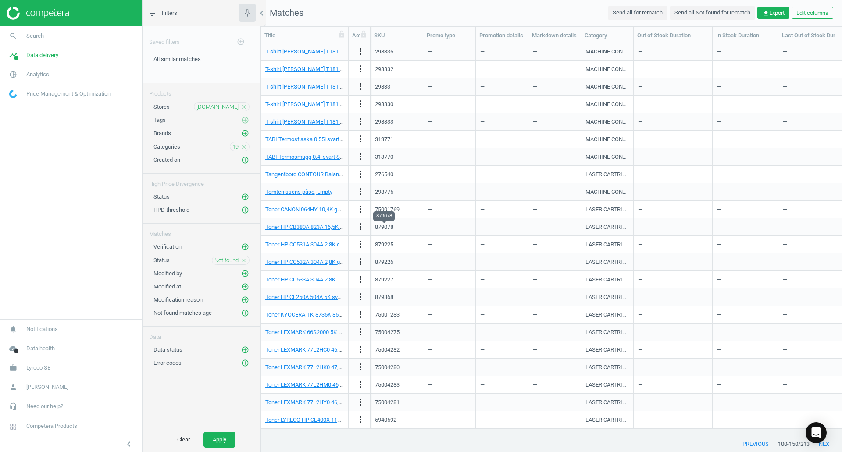
click at [389, 225] on div "879078" at bounding box center [384, 227] width 18 height 8
click at [383, 243] on div "879225" at bounding box center [384, 245] width 18 height 8
click at [387, 260] on div "879226" at bounding box center [384, 262] width 18 height 8
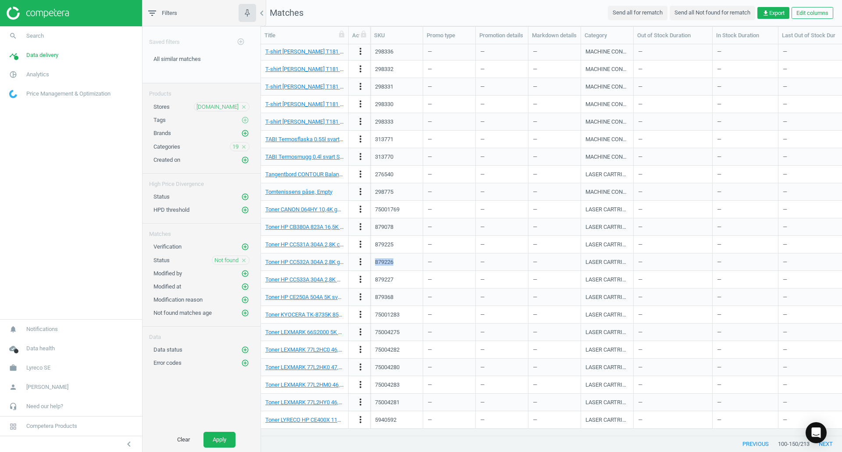
click at [387, 260] on div "879226" at bounding box center [384, 262] width 18 height 8
click at [387, 421] on div "5940592" at bounding box center [385, 420] width 21 height 8
click at [831, 442] on button "next" at bounding box center [825, 444] width 32 height 16
click at [384, 53] on div "75004306" at bounding box center [387, 52] width 25 height 8
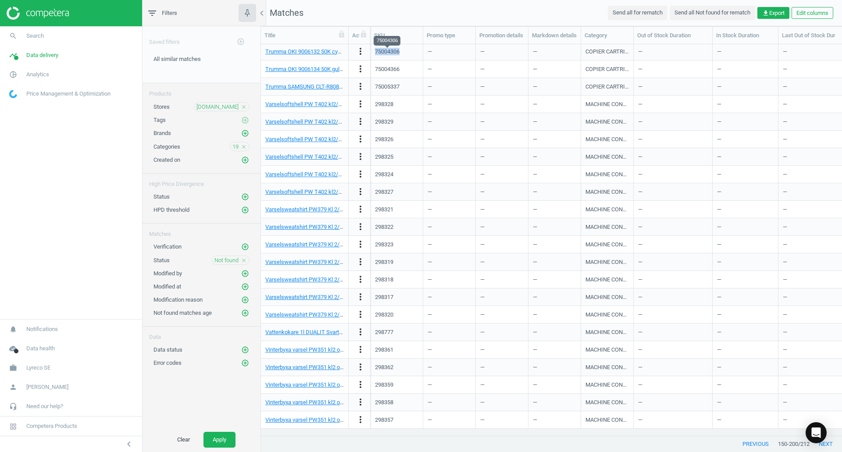
click at [384, 52] on div "75004306" at bounding box center [387, 52] width 25 height 8
click at [385, 69] on div "75004366" at bounding box center [387, 69] width 25 height 8
click at [386, 87] on div "75005337" at bounding box center [387, 87] width 25 height 8
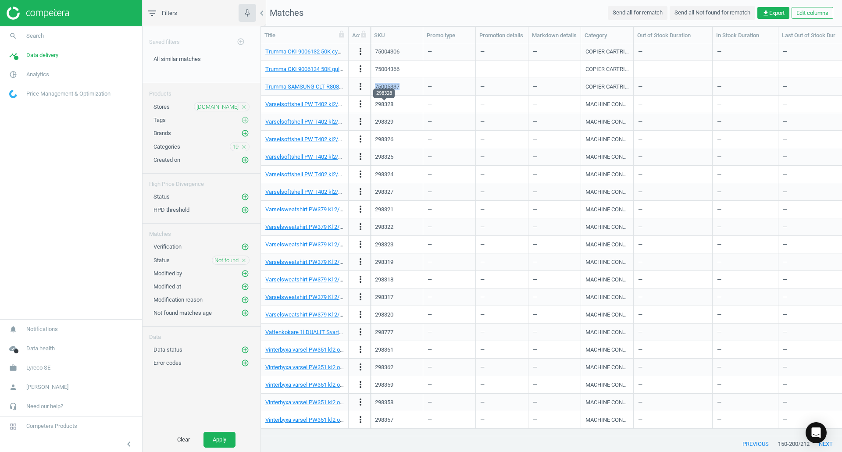
click at [385, 105] on div "298328" at bounding box center [384, 104] width 18 height 8
click at [382, 121] on div "298329" at bounding box center [384, 122] width 18 height 8
click at [386, 418] on div "298357" at bounding box center [384, 420] width 18 height 8
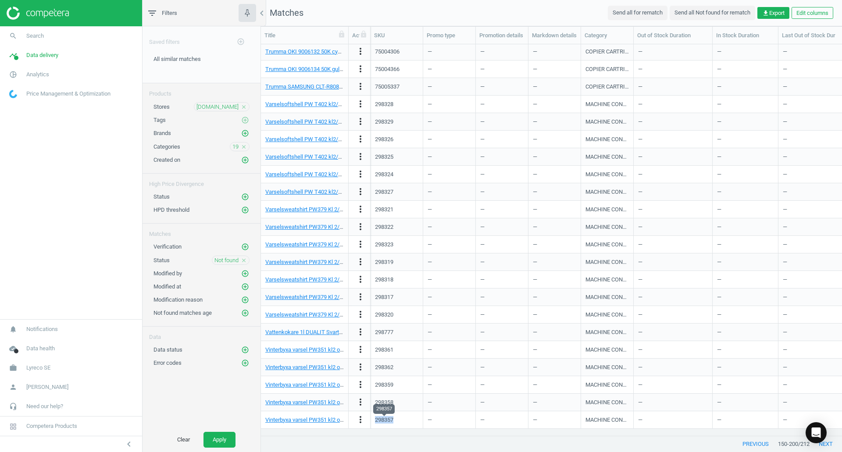
click at [386, 418] on div "298357" at bounding box center [384, 420] width 18 height 8
click at [825, 445] on button "next" at bounding box center [825, 444] width 32 height 16
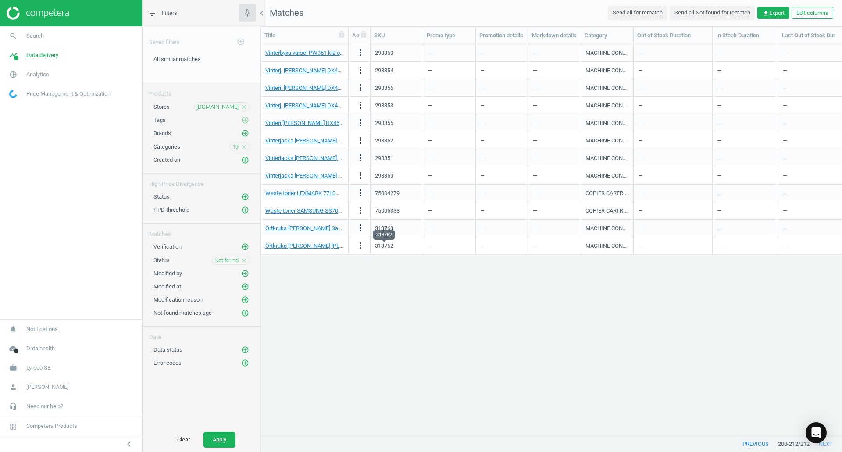
click at [384, 247] on div "313762" at bounding box center [384, 246] width 18 height 8
click at [245, 146] on icon "close" at bounding box center [244, 147] width 6 height 6
click at [245, 146] on icon "add_circle_outline" at bounding box center [245, 147] width 8 height 8
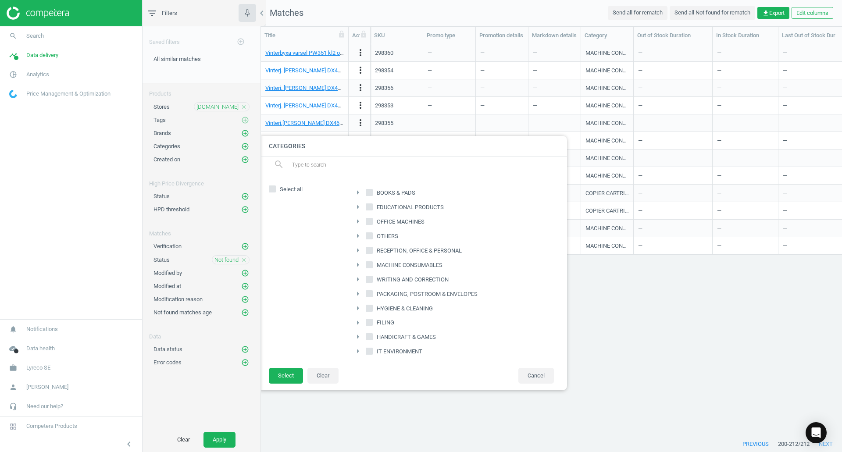
click at [409, 280] on span "WRITING AND CORRECTION" at bounding box center [412, 280] width 75 height 8
click at [372, 280] on input "WRITING AND CORRECTION" at bounding box center [370, 279] width 6 height 6
checkbox input "true"
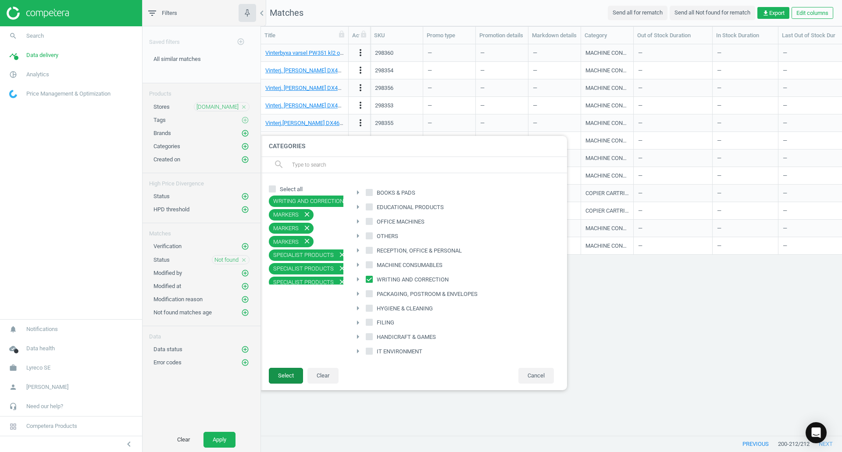
click at [291, 381] on button "Select" at bounding box center [286, 376] width 34 height 16
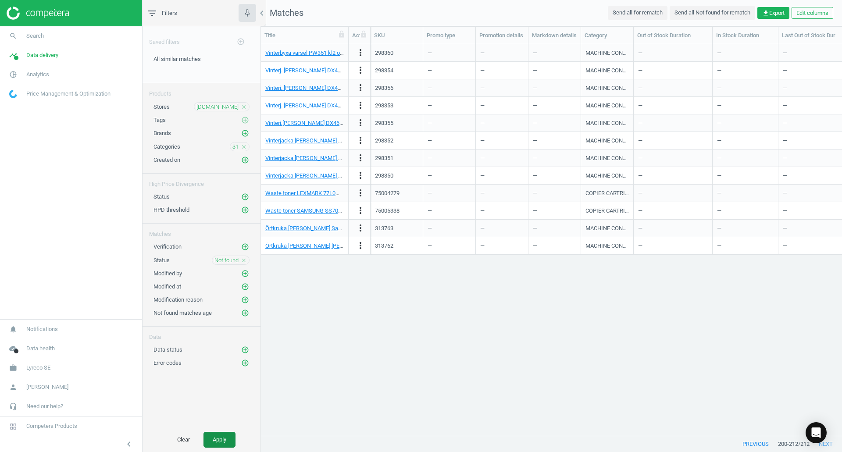
click at [225, 436] on button "Apply" at bounding box center [219, 440] width 32 height 16
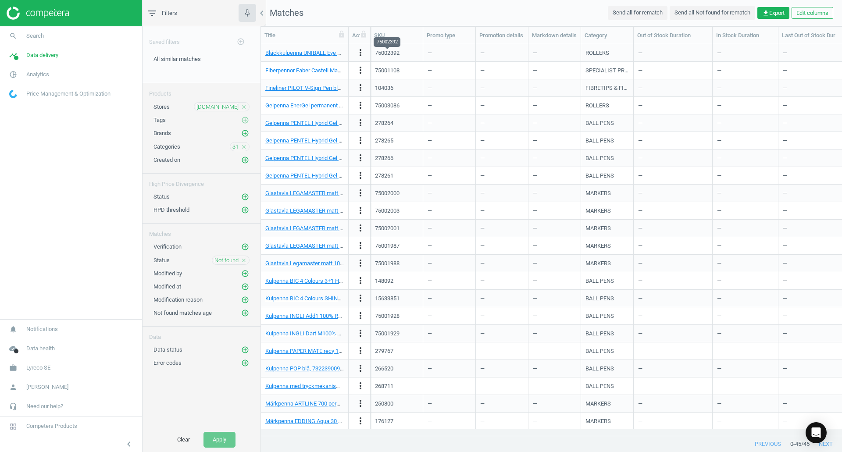
click at [393, 55] on div "75002392" at bounding box center [387, 53] width 25 height 8
click at [389, 69] on div "75001108" at bounding box center [387, 71] width 25 height 8
click at [384, 89] on div "104036" at bounding box center [384, 88] width 18 height 8
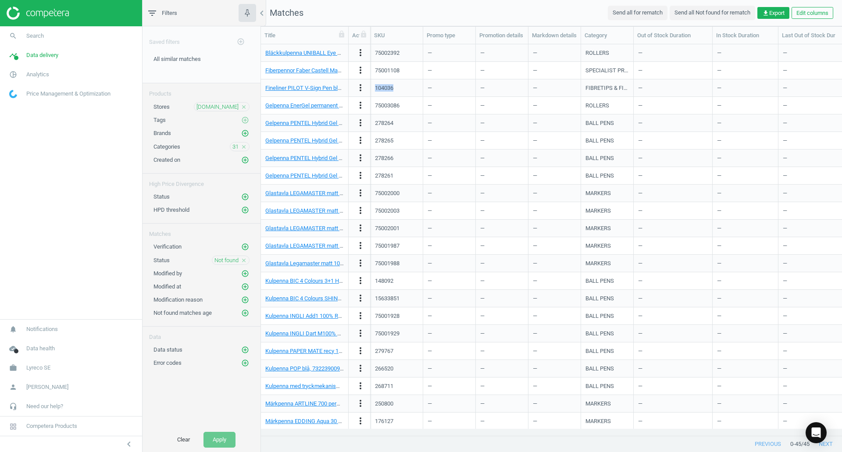
click at [384, 89] on div "104036" at bounding box center [384, 88] width 18 height 8
click at [387, 107] on div "75003086" at bounding box center [387, 106] width 25 height 8
click at [381, 122] on div "278264" at bounding box center [384, 123] width 18 height 8
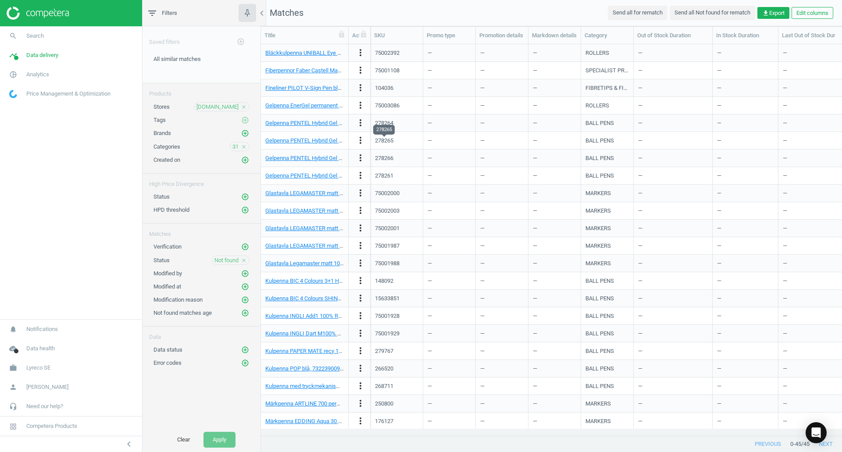
click at [378, 141] on div "278265" at bounding box center [384, 141] width 18 height 8
click at [387, 195] on div "75002000" at bounding box center [387, 193] width 25 height 8
click at [385, 246] on div "75001987" at bounding box center [387, 246] width 25 height 8
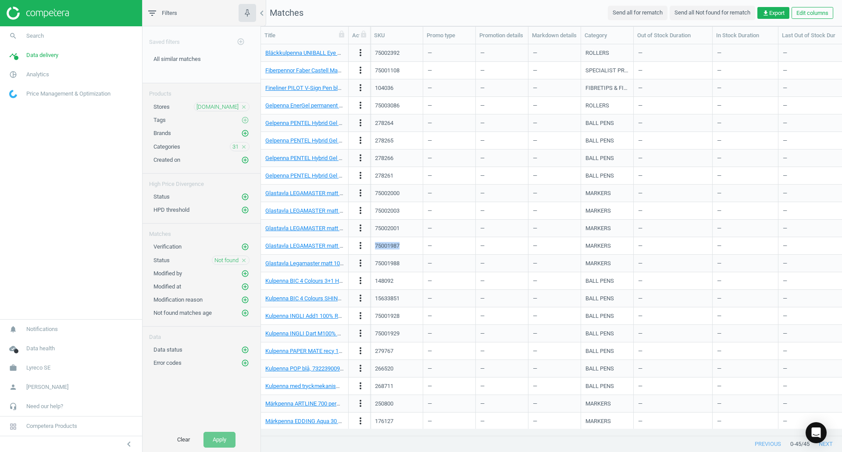
click at [385, 246] on div "75001987" at bounding box center [387, 246] width 25 height 8
click at [385, 282] on div "148092" at bounding box center [384, 281] width 18 height 8
click at [396, 297] on div "15633851" at bounding box center [387, 299] width 25 height 8
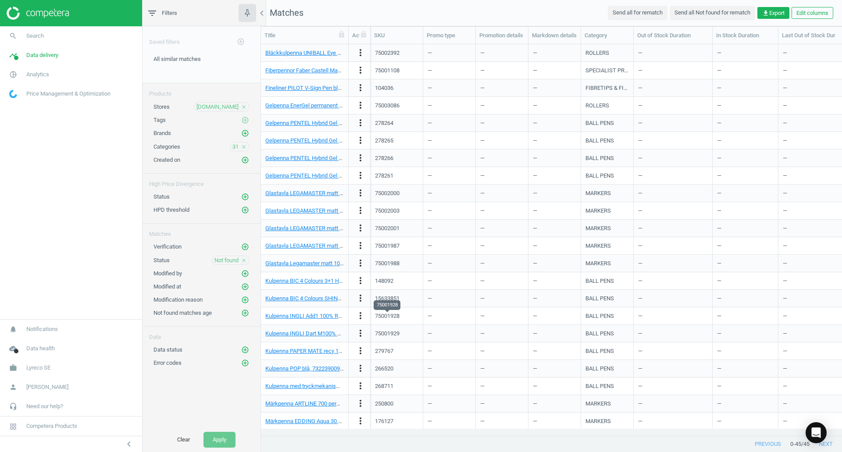
click at [391, 315] on div "75001928" at bounding box center [387, 316] width 25 height 8
click at [385, 335] on div "75001929" at bounding box center [387, 334] width 25 height 8
click at [384, 348] on div "279767" at bounding box center [384, 351] width 18 height 8
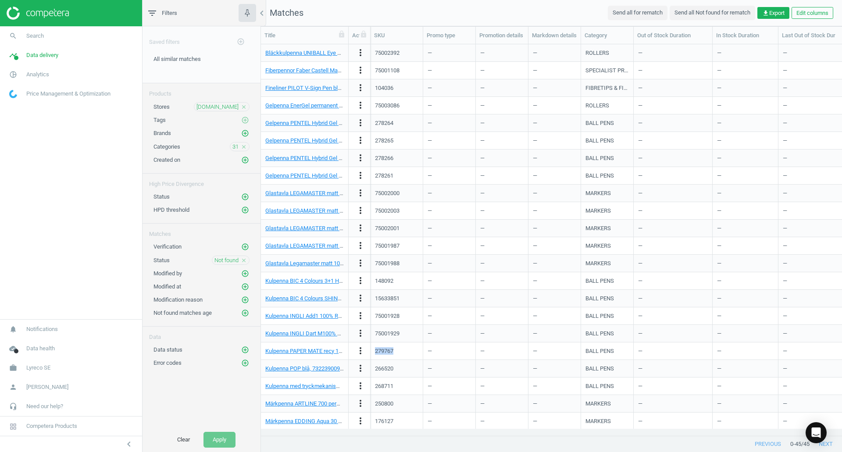
click at [384, 348] on div "279767" at bounding box center [384, 351] width 18 height 8
click at [382, 388] on div "268711" at bounding box center [384, 386] width 18 height 8
click at [373, 402] on div "250800" at bounding box center [397, 404] width 53 height 18
click at [381, 403] on div "250800" at bounding box center [384, 404] width 18 height 8
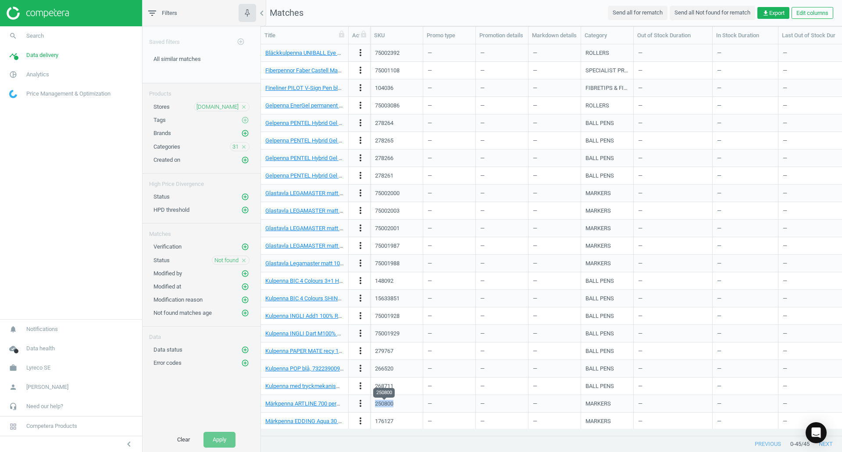
click at [381, 403] on div "250800" at bounding box center [384, 404] width 18 height 8
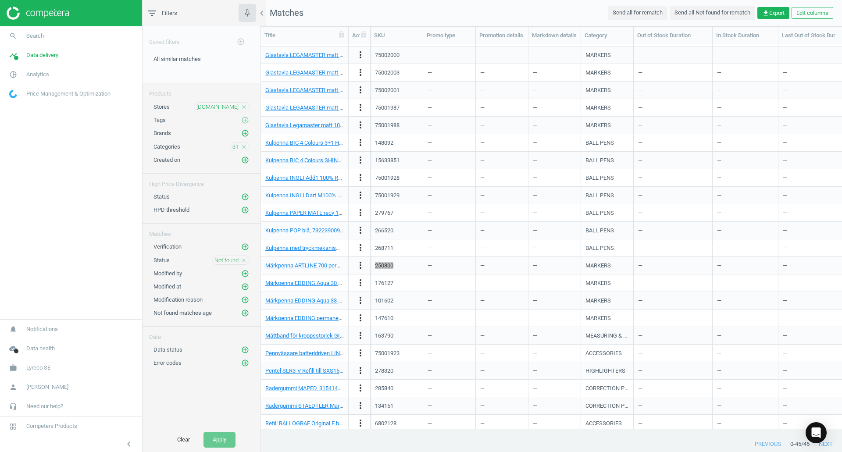
scroll to position [175, 0]
click at [390, 253] on div "176127" at bounding box center [396, 245] width 43 height 15
click at [389, 248] on div "176127" at bounding box center [384, 246] width 18 height 8
click at [389, 261] on div "101602" at bounding box center [384, 264] width 18 height 8
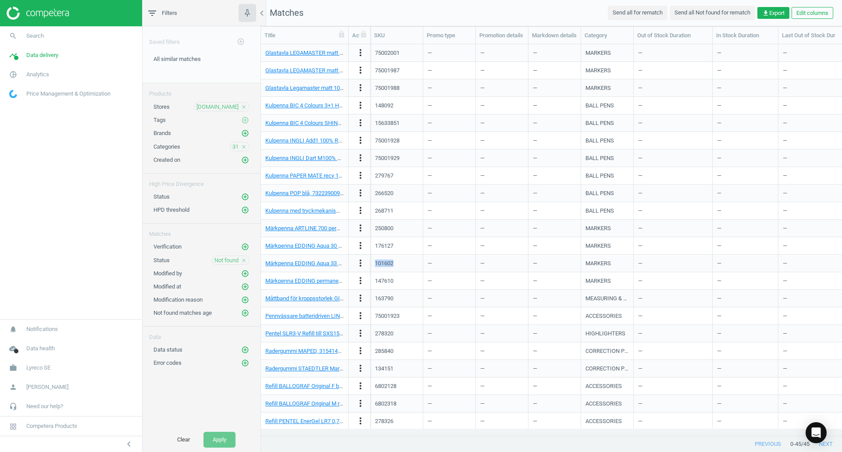
click at [389, 261] on div "101602" at bounding box center [384, 264] width 18 height 8
click at [387, 281] on div "147610" at bounding box center [384, 281] width 18 height 8
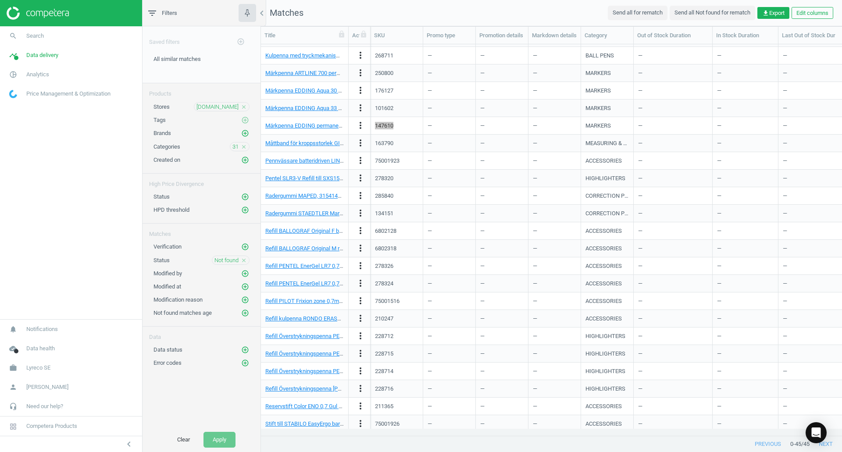
scroll to position [351, 0]
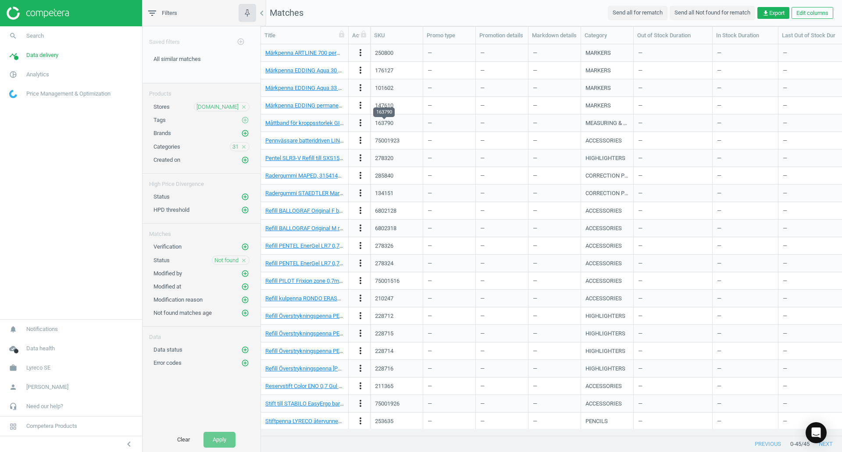
click at [383, 123] on div "163790" at bounding box center [384, 123] width 18 height 8
click at [388, 140] on div "75001923" at bounding box center [387, 141] width 25 height 8
click at [384, 159] on div "278320" at bounding box center [384, 158] width 18 height 8
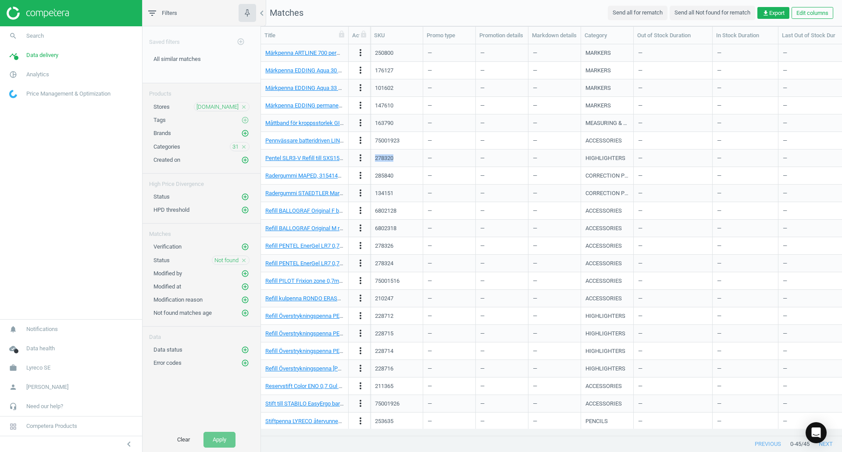
click at [384, 159] on div "278320" at bounding box center [384, 158] width 18 height 8
click at [381, 174] on div "285840" at bounding box center [384, 176] width 18 height 8
click at [386, 191] on div "134151" at bounding box center [384, 193] width 18 height 8
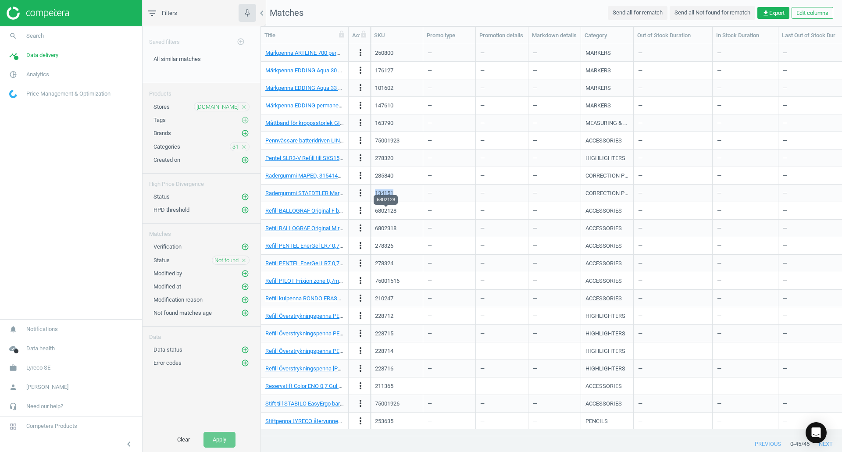
click at [389, 210] on div "6802128" at bounding box center [385, 211] width 21 height 8
click at [388, 229] on div "6802318" at bounding box center [385, 229] width 21 height 8
click at [387, 245] on div "278326" at bounding box center [384, 246] width 18 height 8
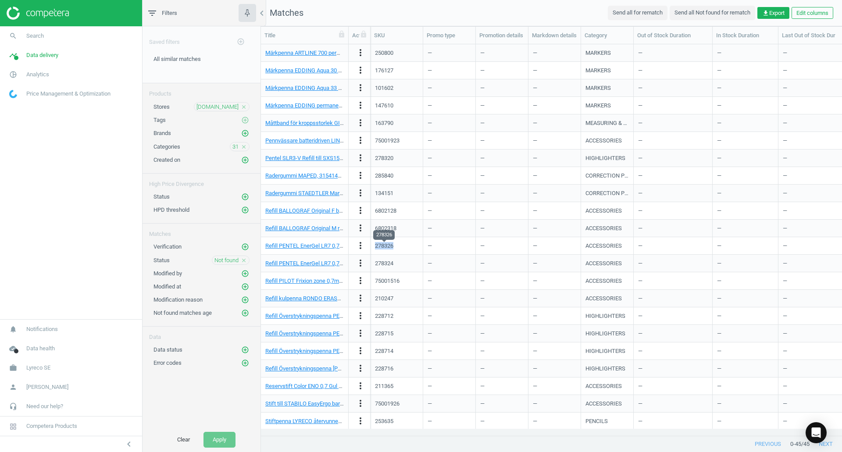
click at [387, 245] on div "278326" at bounding box center [384, 246] width 18 height 8
click at [382, 262] on div "278324" at bounding box center [384, 264] width 18 height 8
click at [384, 280] on div "75001516" at bounding box center [387, 281] width 25 height 8
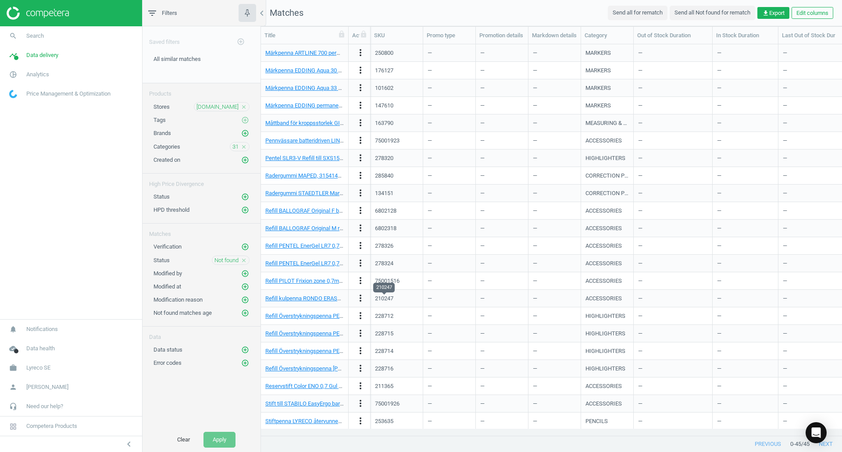
click at [388, 298] on div "210247" at bounding box center [384, 299] width 18 height 8
click at [389, 317] on div "228712" at bounding box center [384, 316] width 18 height 8
click at [382, 334] on div "228715" at bounding box center [384, 334] width 18 height 8
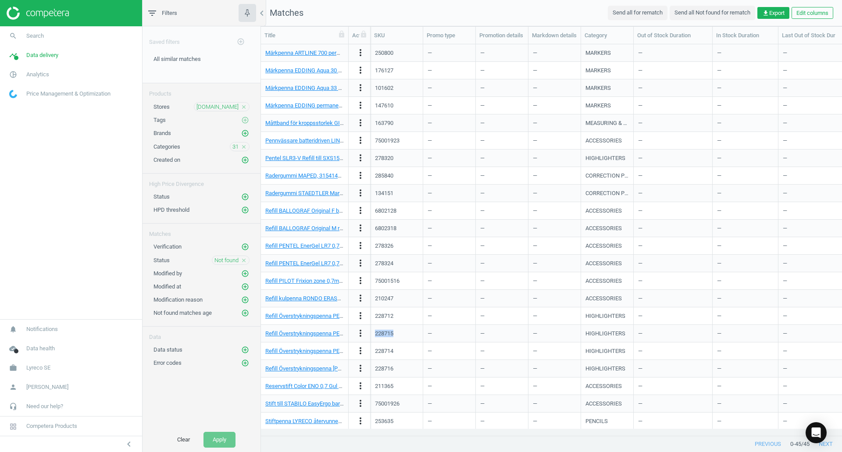
click at [382, 334] on div "228715" at bounding box center [384, 334] width 18 height 8
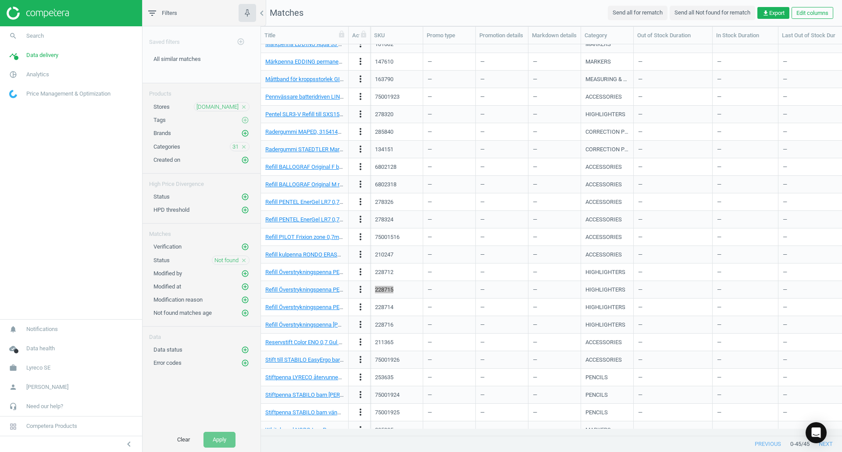
scroll to position [405, 0]
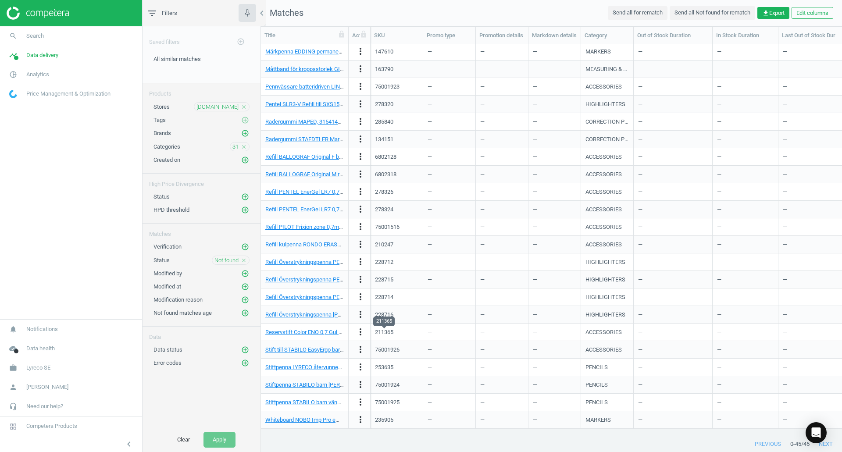
click at [385, 332] on div "211365" at bounding box center [384, 332] width 18 height 8
click at [385, 349] on div "75001926" at bounding box center [387, 350] width 25 height 8
click at [384, 365] on div "253635" at bounding box center [384, 368] width 18 height 8
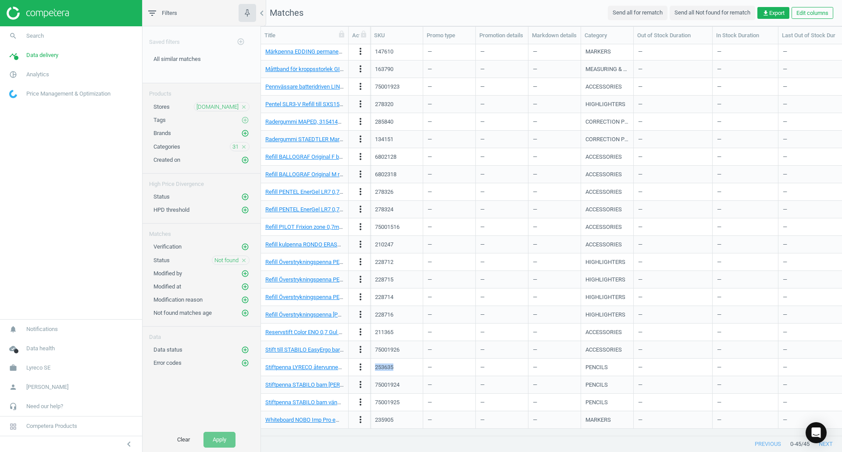
click at [384, 365] on div "253635" at bounding box center [384, 368] width 18 height 8
click at [387, 383] on div "75001924" at bounding box center [387, 385] width 25 height 8
click at [386, 383] on div "75001924" at bounding box center [387, 385] width 25 height 8
click at [389, 385] on div "75001924" at bounding box center [387, 385] width 25 height 8
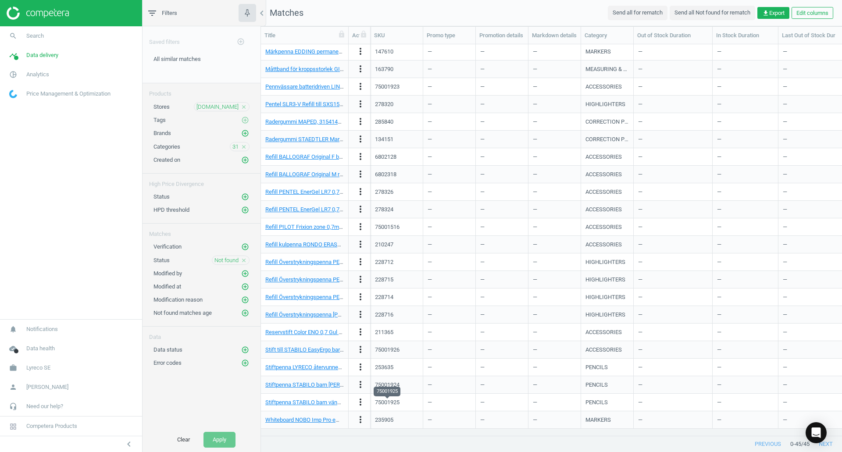
click at [394, 401] on div "75001925" at bounding box center [387, 403] width 25 height 8
click at [385, 417] on div "235905" at bounding box center [384, 420] width 18 height 8
click at [236, 146] on span "31" at bounding box center [235, 147] width 6 height 8
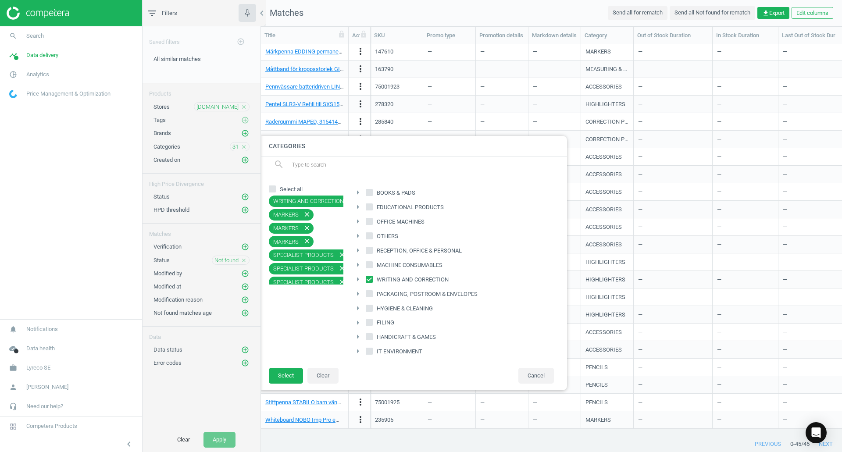
click at [370, 292] on input "PACKAGING, POSTROOM & ENVELOPES" at bounding box center [370, 294] width 6 height 6
checkbox input "true"
click at [367, 278] on input "WRITING AND CORRECTION" at bounding box center [370, 279] width 6 height 6
checkbox input "false"
click at [285, 374] on button "Select" at bounding box center [286, 376] width 34 height 16
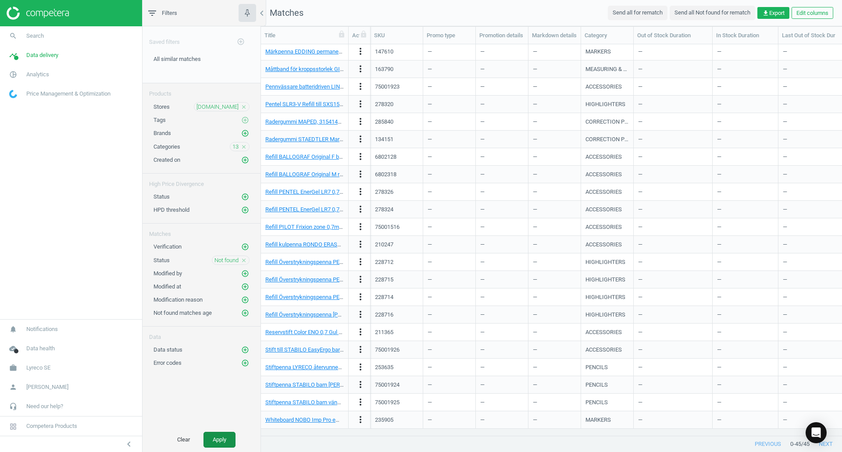
click at [219, 437] on button "Apply" at bounding box center [219, 440] width 32 height 16
click at [387, 53] on div "75001518" at bounding box center [387, 52] width 25 height 8
click at [381, 69] on div "75001903" at bounding box center [387, 69] width 25 height 8
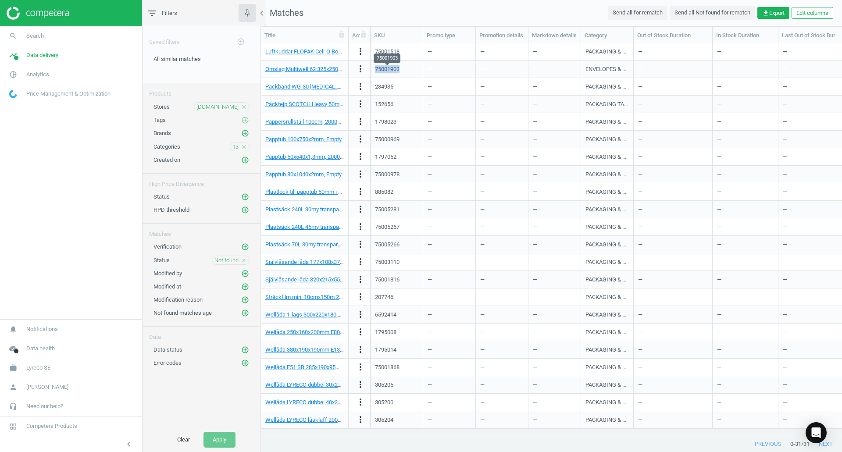
click at [381, 69] on div "75001903" at bounding box center [387, 69] width 25 height 8
click at [387, 88] on div "234935" at bounding box center [384, 87] width 18 height 8
click at [387, 103] on div "152656" at bounding box center [384, 104] width 18 height 8
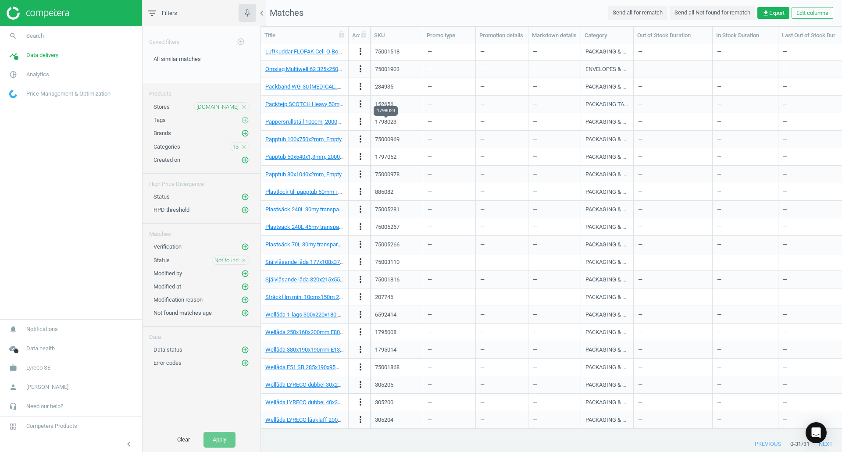
click at [380, 121] on div "1798023" at bounding box center [385, 122] width 21 height 8
click at [391, 140] on div "75000969" at bounding box center [387, 139] width 25 height 8
click at [382, 157] on div "1797052" at bounding box center [385, 157] width 21 height 8
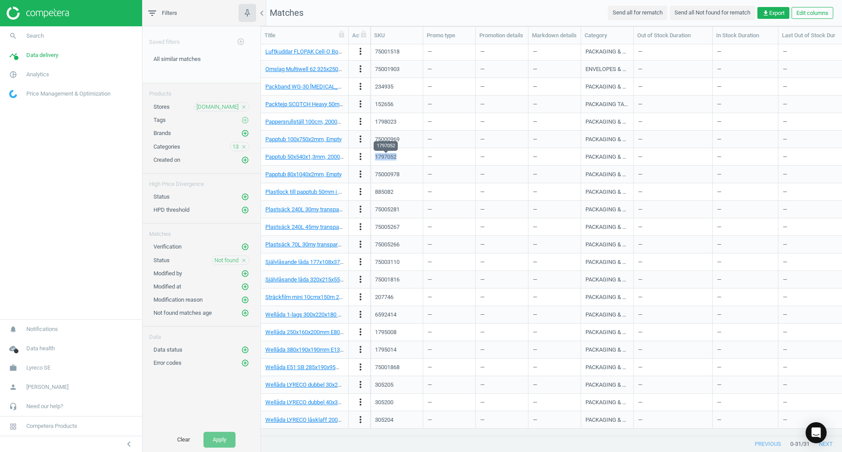
click at [382, 157] on div "1797052" at bounding box center [385, 157] width 21 height 8
click at [399, 172] on div "75000978" at bounding box center [387, 175] width 25 height 8
click at [394, 173] on div "75000978" at bounding box center [387, 175] width 25 height 8
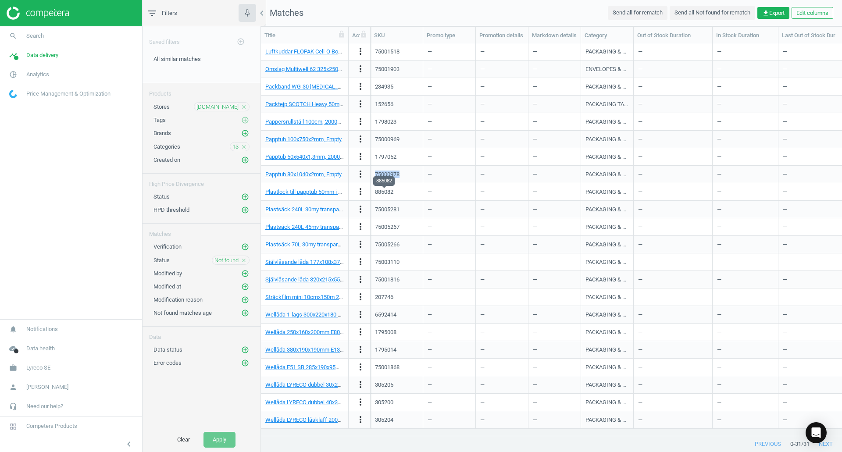
click at [385, 193] on div "885082" at bounding box center [384, 192] width 18 height 8
click at [389, 209] on div "75005281" at bounding box center [387, 210] width 25 height 8
click at [390, 228] on div "75005267" at bounding box center [387, 227] width 25 height 8
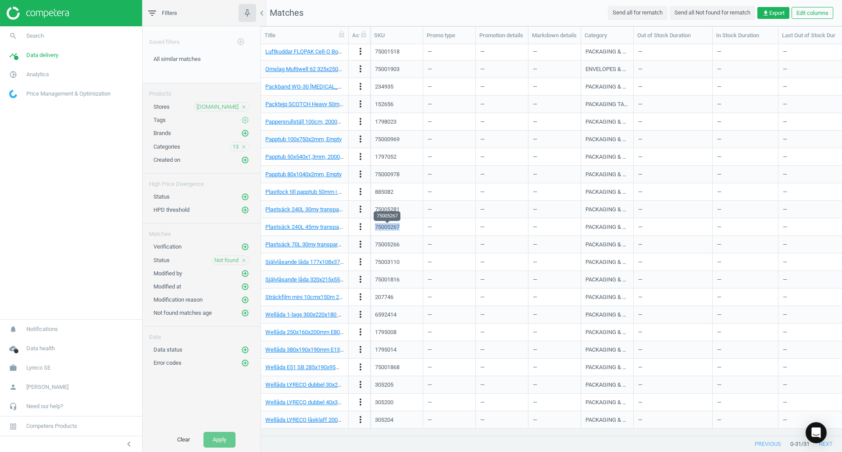
click at [390, 228] on div "75005267" at bounding box center [387, 227] width 25 height 8
click at [387, 243] on div "75005266" at bounding box center [387, 245] width 25 height 8
click at [395, 264] on div "75003110" at bounding box center [387, 262] width 25 height 8
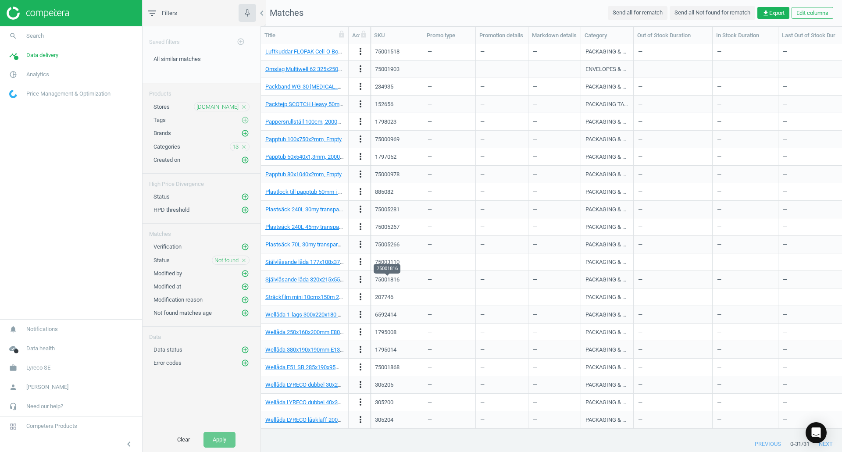
click at [389, 280] on div "75001816" at bounding box center [387, 280] width 25 height 8
click at [384, 298] on div "207746" at bounding box center [384, 297] width 18 height 8
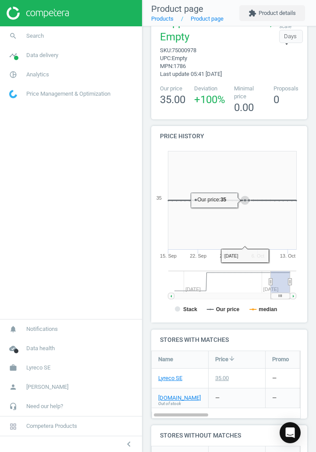
scroll to position [44, 0]
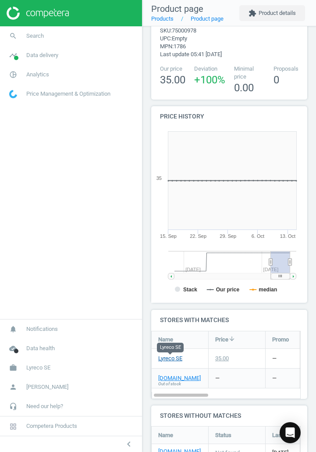
click at [167, 360] on link "Lyreco SE" at bounding box center [170, 358] width 24 height 8
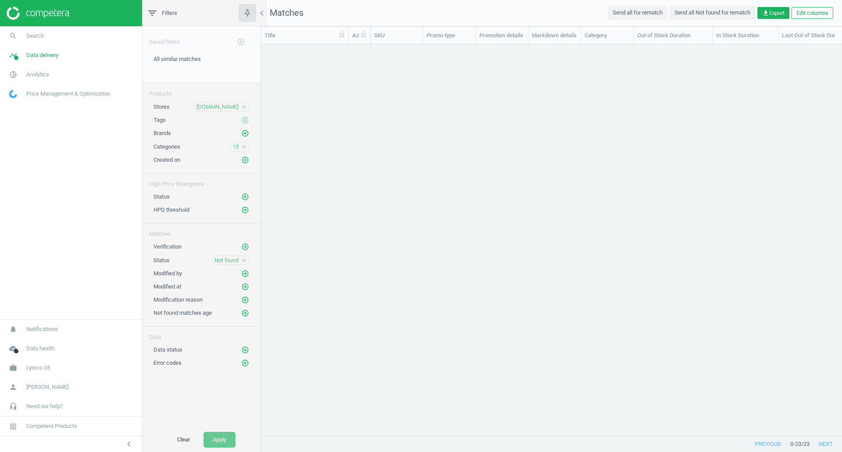
scroll to position [378, 574]
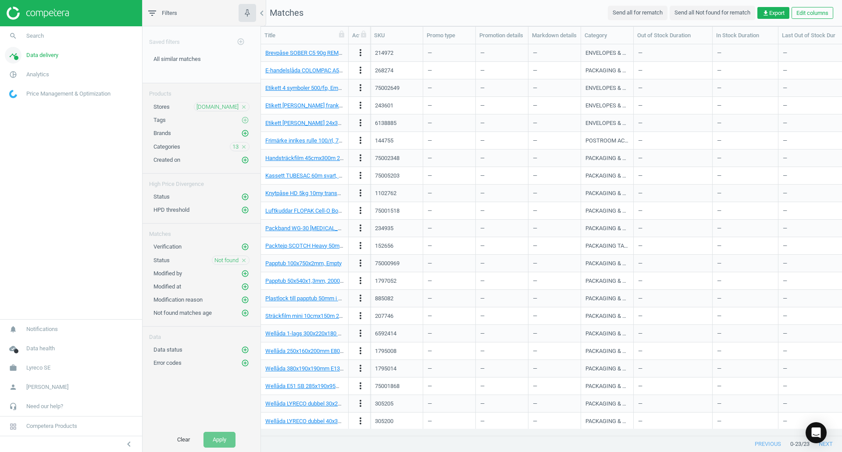
click at [33, 56] on span "Data delivery" at bounding box center [42, 55] width 32 height 8
click at [18, 99] on span "Matches" at bounding box center [19, 100] width 19 height 7
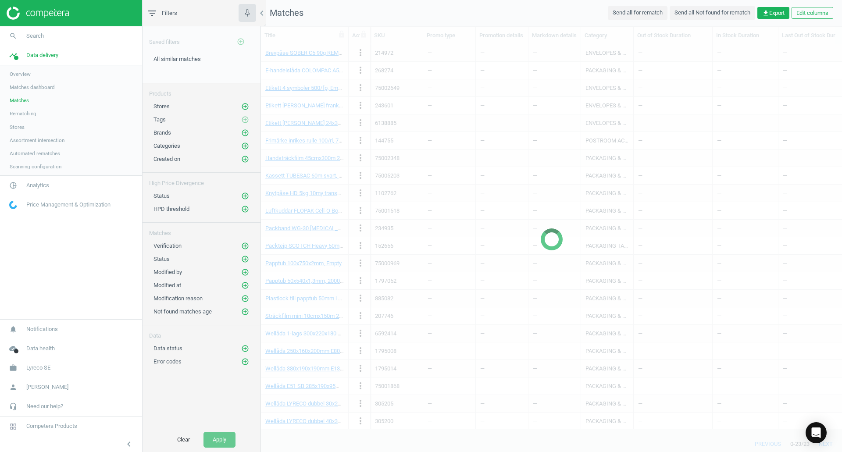
click at [18, 99] on span "Matches" at bounding box center [19, 100] width 19 height 7
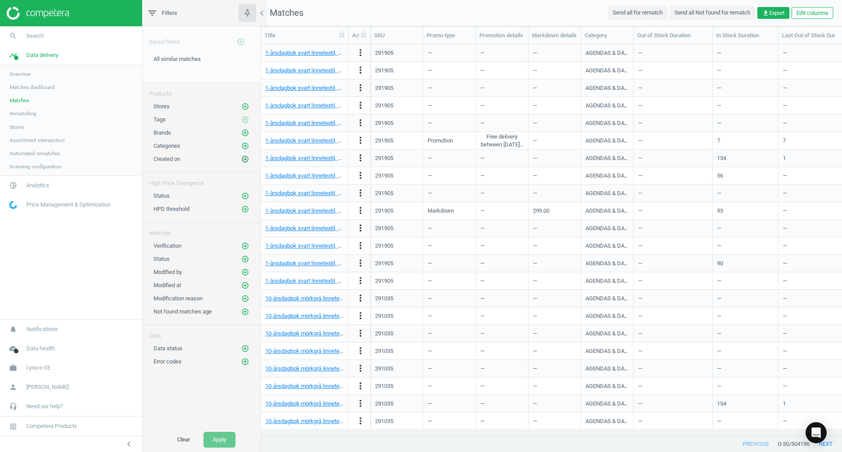
click at [243, 159] on icon "add_circle_outline" at bounding box center [245, 159] width 8 height 8
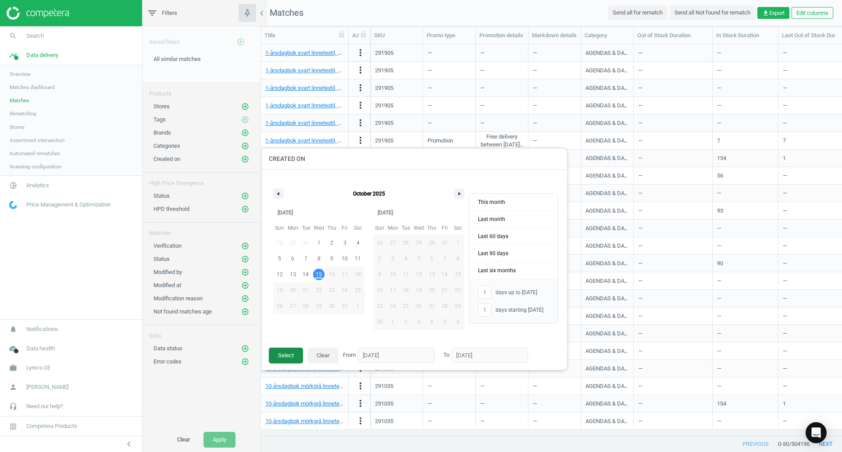
click at [289, 358] on button "Select" at bounding box center [286, 356] width 34 height 16
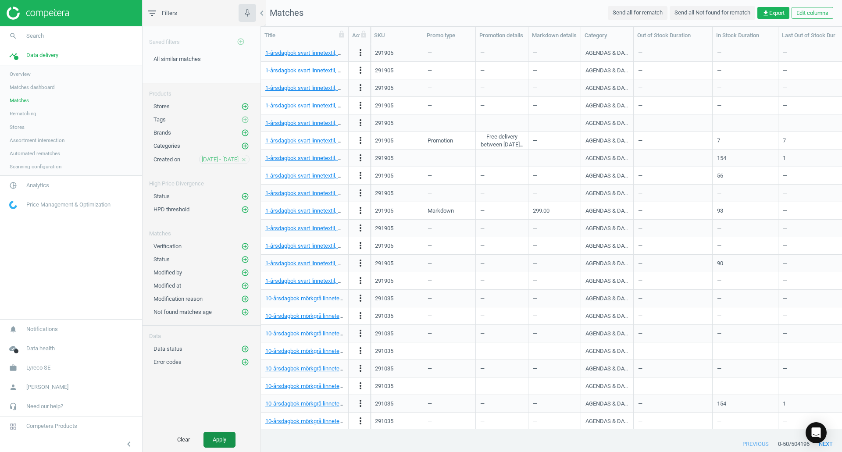
click at [210, 445] on button "Apply" at bounding box center [219, 440] width 32 height 16
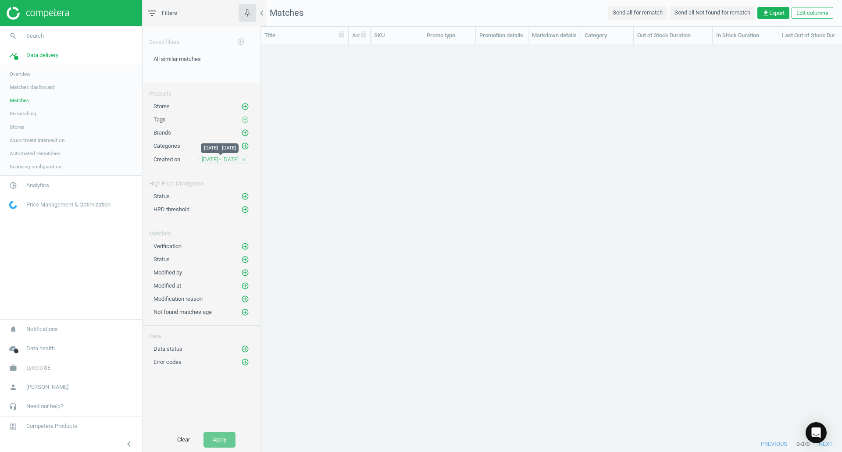
click at [228, 159] on span "15 Oct - 15 Oct" at bounding box center [220, 160] width 37 height 8
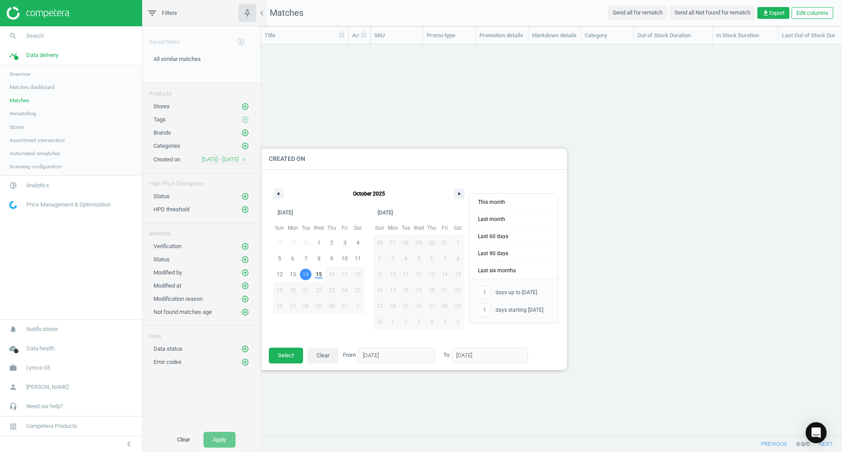
click at [306, 275] on span "14" at bounding box center [306, 275] width 6 height 16
type input "-"
type input "14/10/2025"
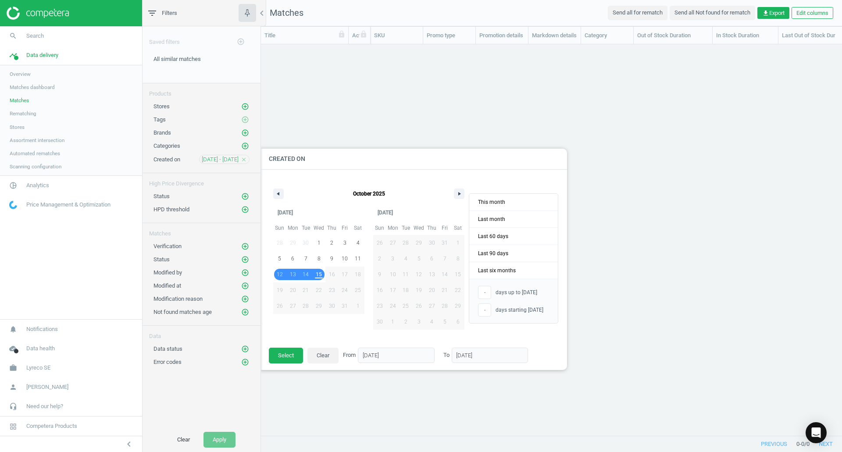
drag, startPoint x: 280, startPoint y: 275, endPoint x: 315, endPoint y: 275, distance: 34.7
click at [315, 275] on div "28 29 30 1 2 3 4 5 6 7 8 9 10 11 12 13 14 15 16 17 18 19 20 21 22 23 24 25 26 2…" at bounding box center [318, 274] width 91 height 79
type input "4"
type input "12/10/2025"
type input "15/10/2025"
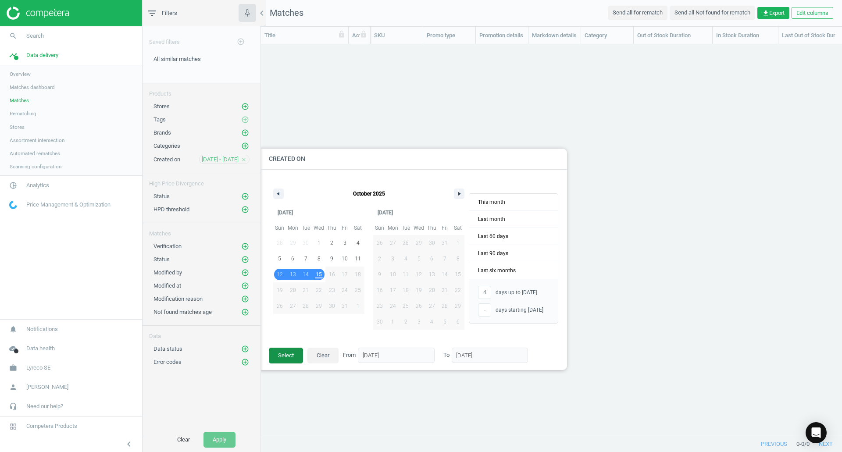
click at [290, 355] on button "Select" at bounding box center [286, 356] width 34 height 16
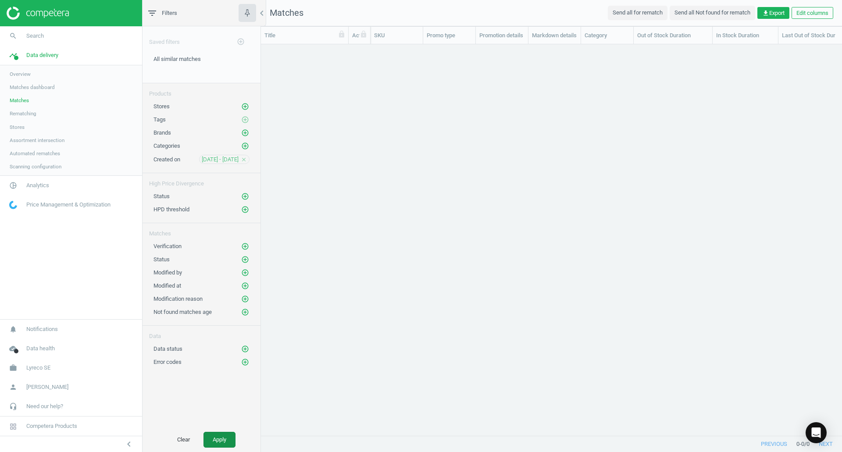
click at [221, 439] on button "Apply" at bounding box center [219, 440] width 32 height 16
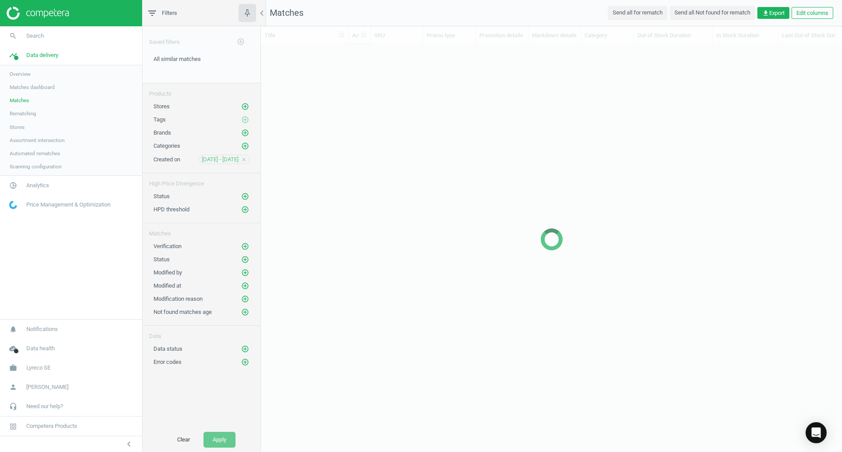
scroll to position [378, 574]
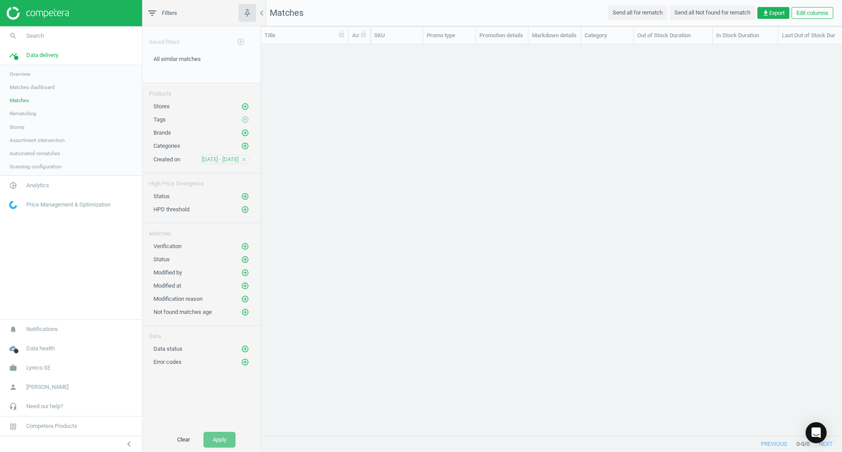
click at [244, 159] on icon "close" at bounding box center [244, 160] width 6 height 6
click at [188, 437] on button "Clear" at bounding box center [183, 440] width 31 height 16
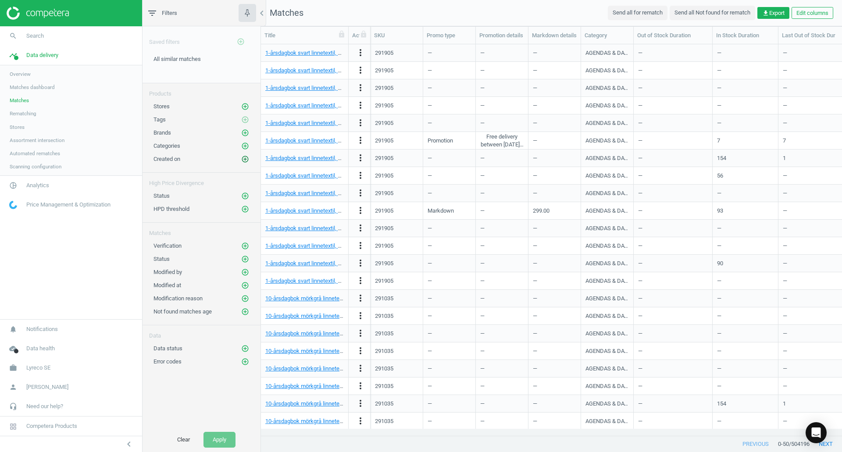
click at [246, 159] on icon "add_circle_outline" at bounding box center [245, 159] width 8 height 8
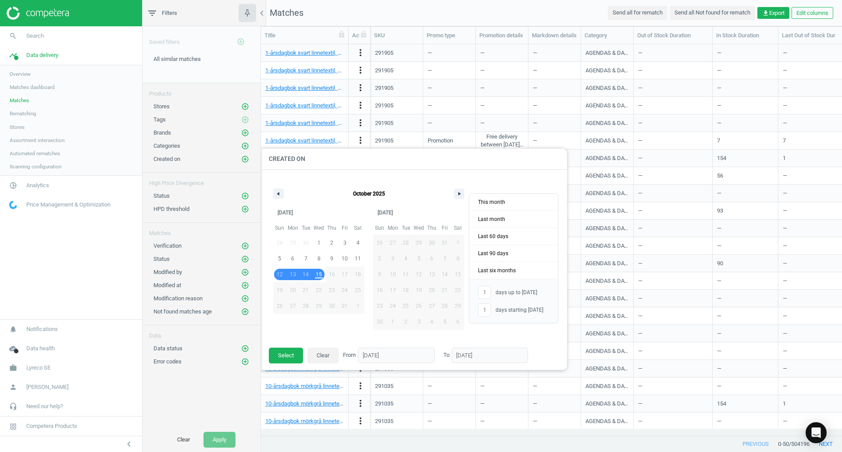
drag, startPoint x: 282, startPoint y: 274, endPoint x: 317, endPoint y: 275, distance: 35.1
click at [317, 275] on div "28 29 30 1 2 3 4 5 6 7 8 9 10 11 12 13 14 15 16 17 18 19 20 21 22 23 24 25 26 2…" at bounding box center [318, 274] width 91 height 79
type input "4"
type input "-"
type input "12/10/2025"
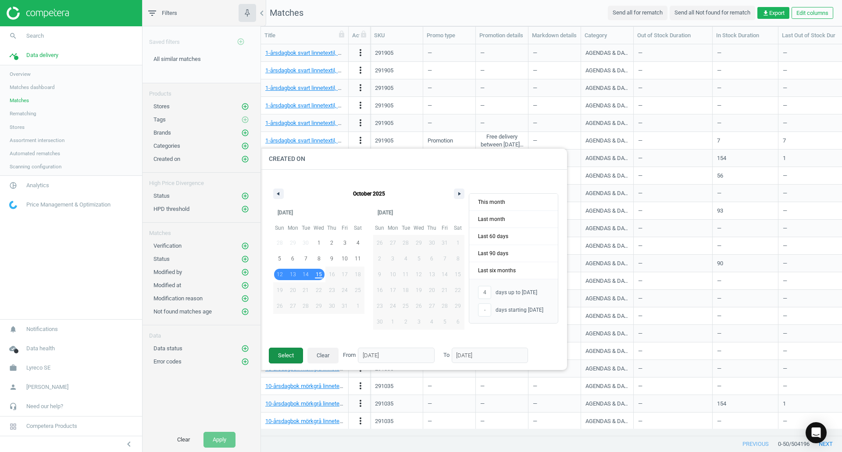
click at [285, 361] on button "Select" at bounding box center [286, 356] width 34 height 16
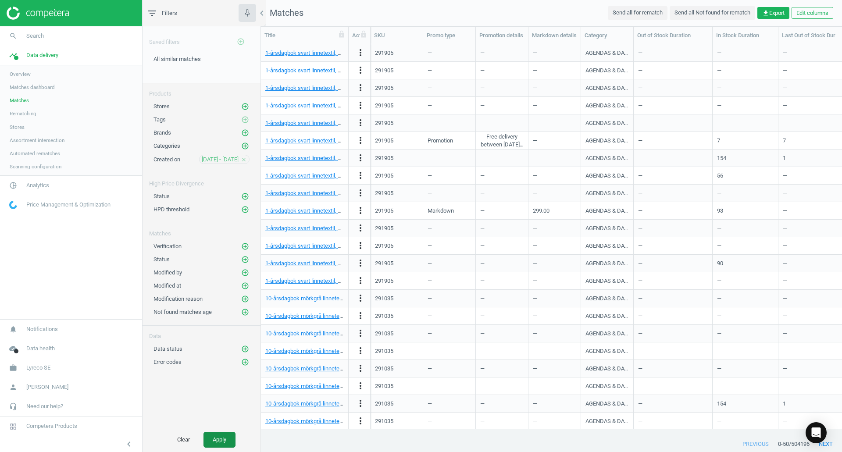
click at [227, 442] on button "Apply" at bounding box center [219, 440] width 32 height 16
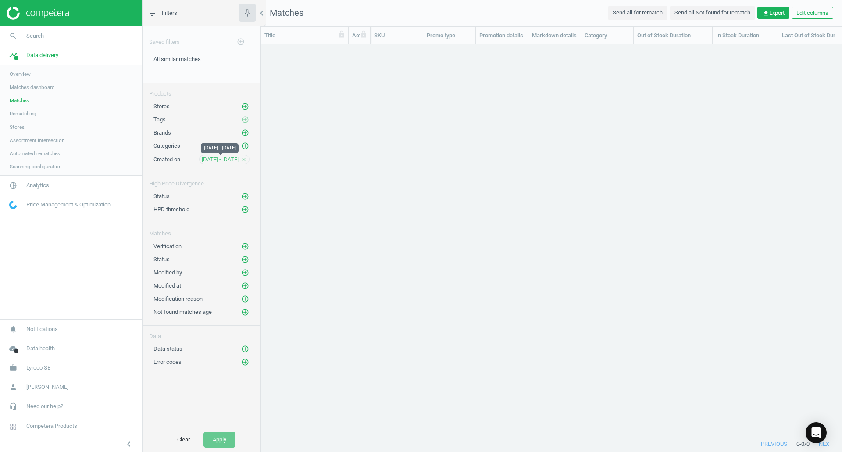
click at [231, 158] on span "12 Oct - 15 Oct" at bounding box center [220, 160] width 37 height 8
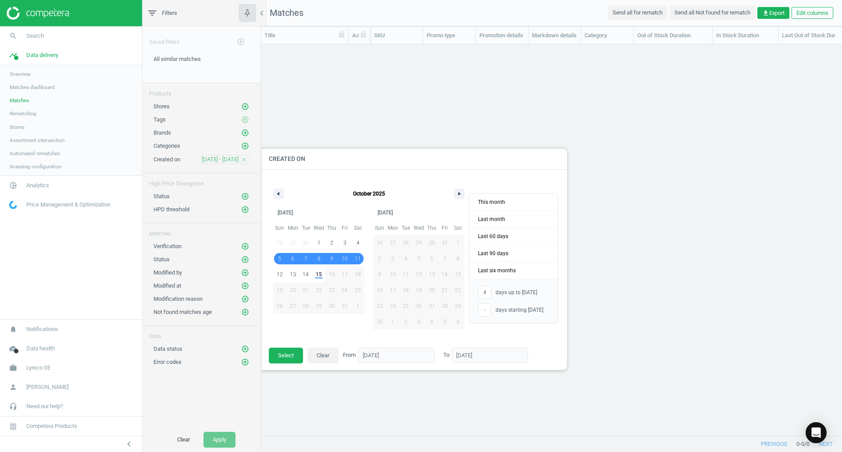
drag, startPoint x: 280, startPoint y: 258, endPoint x: 353, endPoint y: 255, distance: 73.3
click at [353, 255] on div "28 29 30 1 2 3 4 5 6 7 8 9 10 11 12 13 14 15 16 17 18 19 20 21 22 23 24 25 26 2…" at bounding box center [318, 274] width 91 height 79
type input "-"
type input "05/10/2025"
type input "11/10/2025"
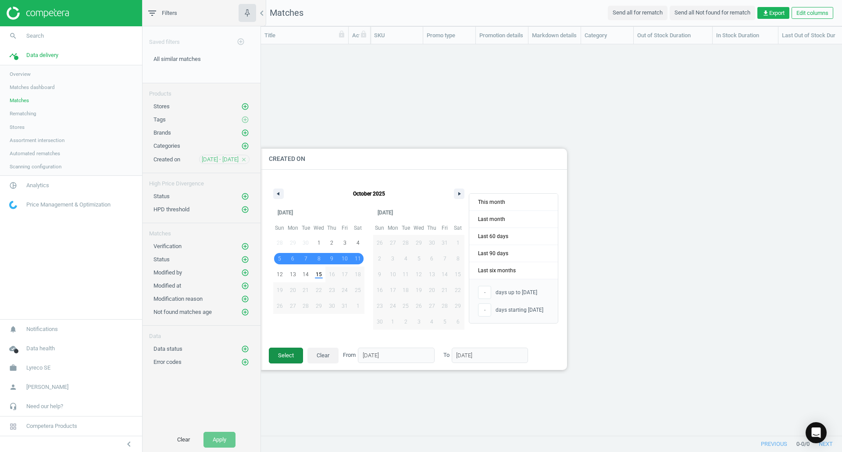
click at [289, 356] on button "Select" at bounding box center [286, 356] width 34 height 16
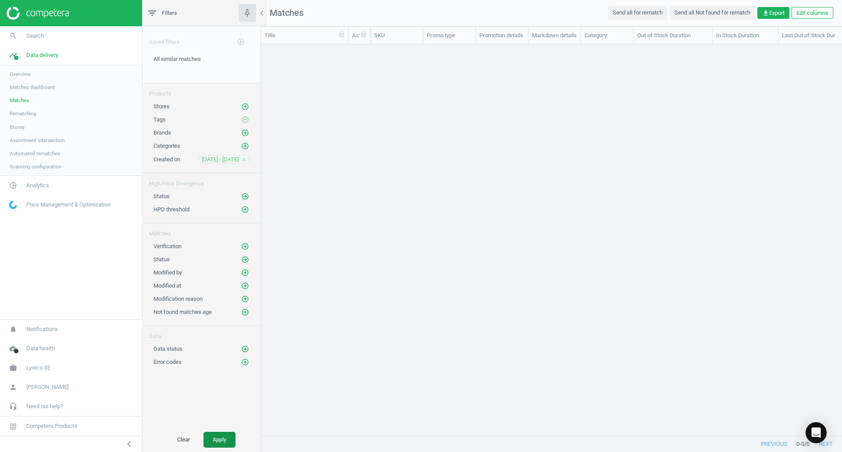
click at [216, 437] on button "Apply" at bounding box center [219, 440] width 32 height 16
click at [230, 160] on span "05 Oct - 11 Oct" at bounding box center [220, 160] width 37 height 8
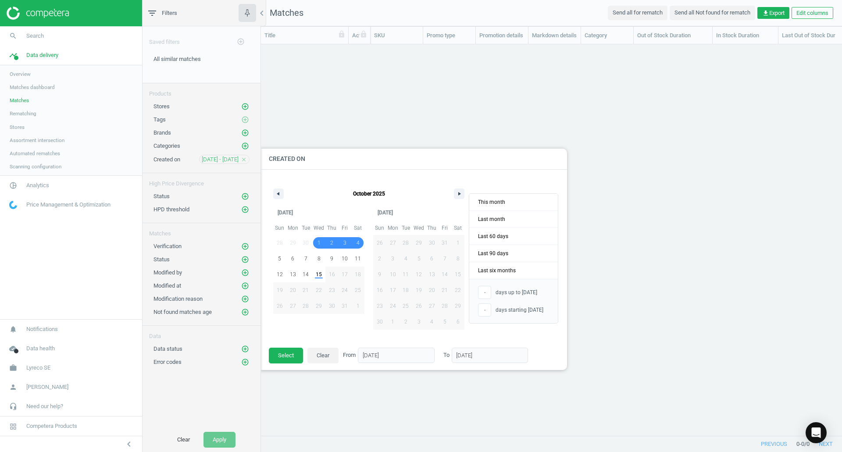
drag, startPoint x: 318, startPoint y: 245, endPoint x: 357, endPoint y: 243, distance: 39.5
click at [357, 243] on div "28 29 30 1 2 3 4 5 6 7 8 9 10 11 12 13 14 15 16 17 18 19 20 21 22 23 24 25 26 2…" at bounding box center [318, 274] width 91 height 79
type input "01/10/2025"
type input "04/10/2025"
click at [288, 358] on button "Select" at bounding box center [286, 356] width 34 height 16
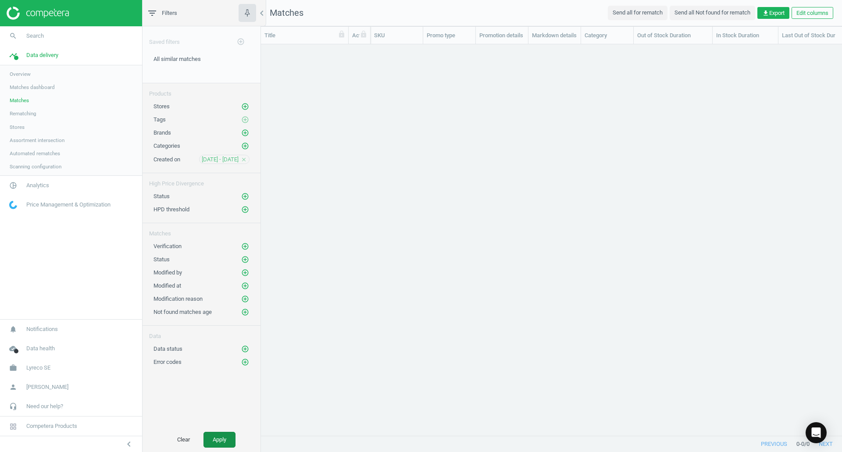
click at [223, 438] on button "Apply" at bounding box center [219, 440] width 32 height 16
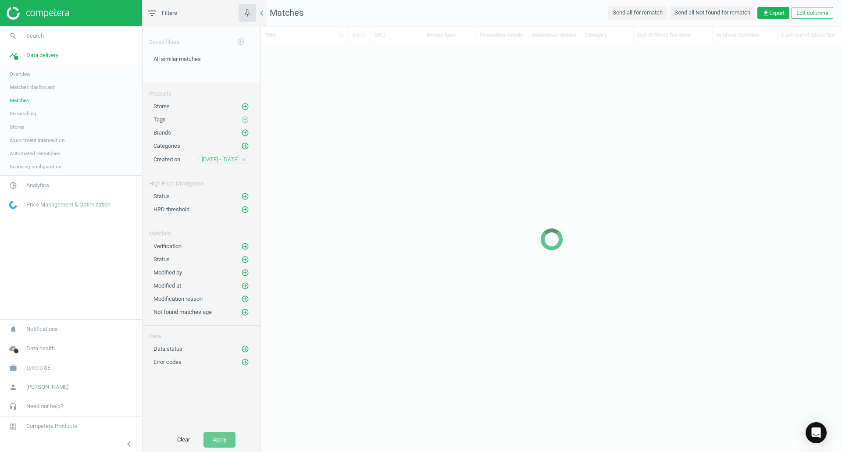
scroll to position [378, 574]
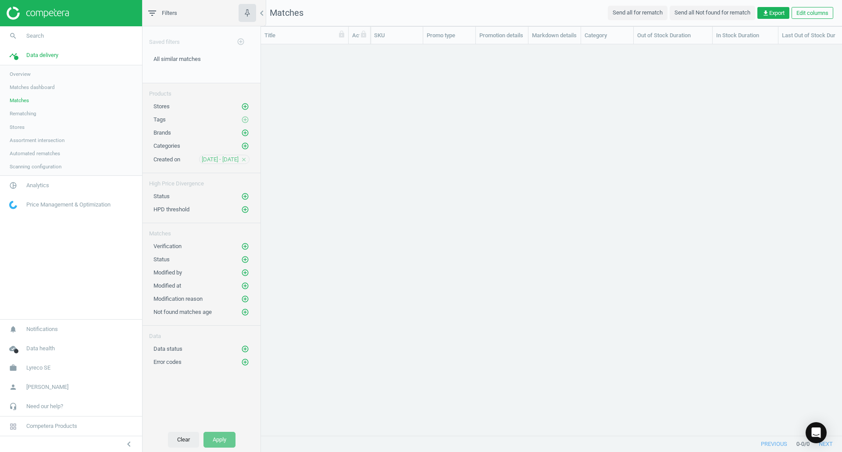
click at [185, 440] on button "Clear" at bounding box center [183, 440] width 31 height 16
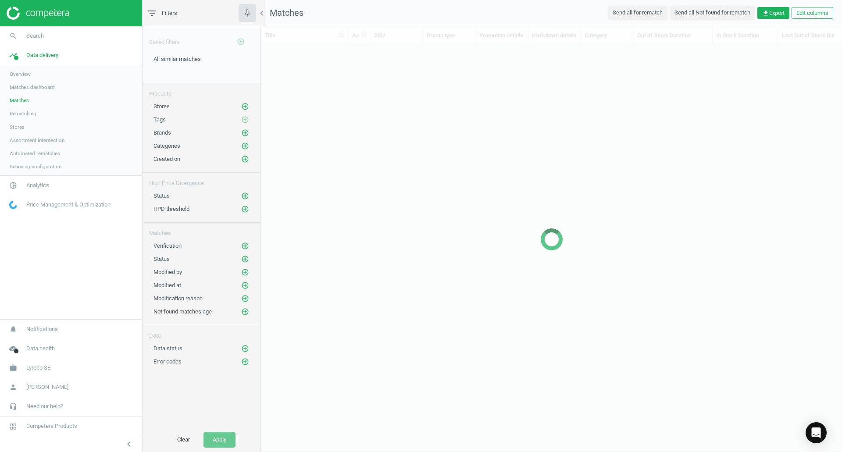
scroll to position [378, 574]
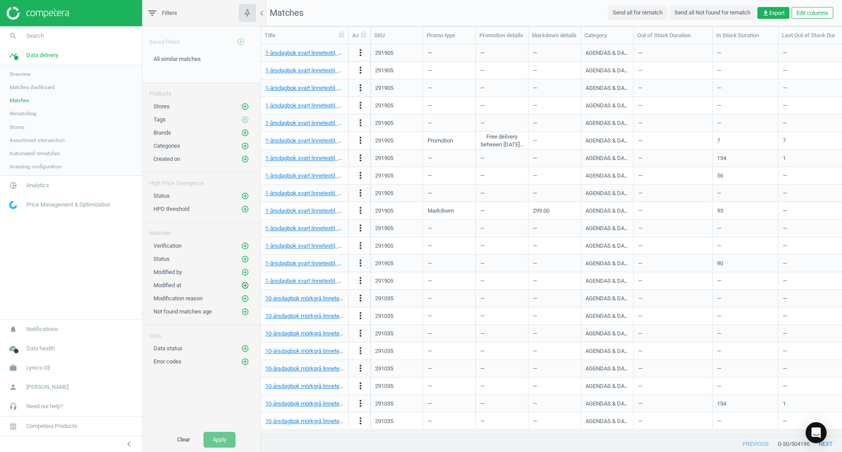
click at [244, 284] on icon "add_circle_outline" at bounding box center [245, 286] width 8 height 8
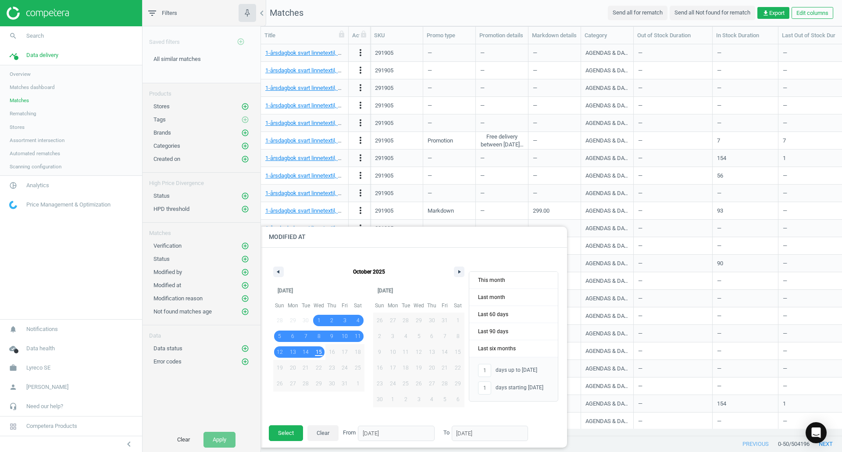
drag, startPoint x: 316, startPoint y: 321, endPoint x: 322, endPoint y: 351, distance: 31.3
click at [322, 351] on div "28 29 30 1 2 3 4 5 6 7 8 9 10 11 12 13 14 15 16 17 18 19 20 21 22 23 24 25 26 2…" at bounding box center [318, 352] width 91 height 79
type input "15"
type input "-"
type input "01/10/2025"
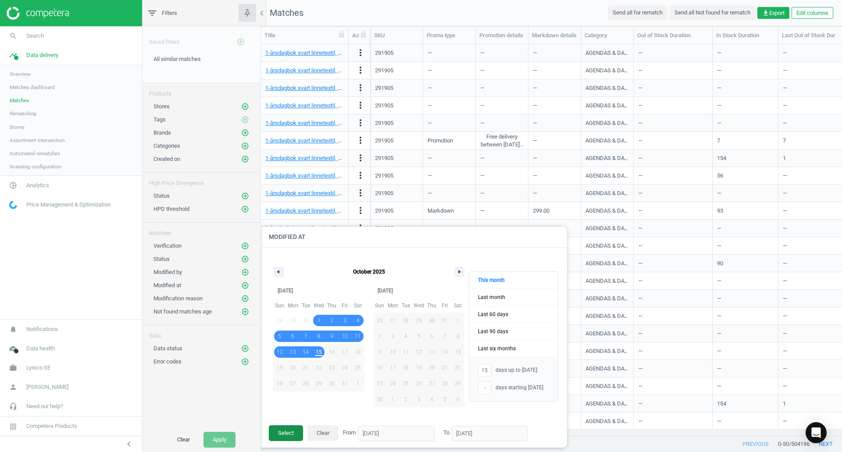
click at [288, 432] on button "Select" at bounding box center [286, 433] width 34 height 16
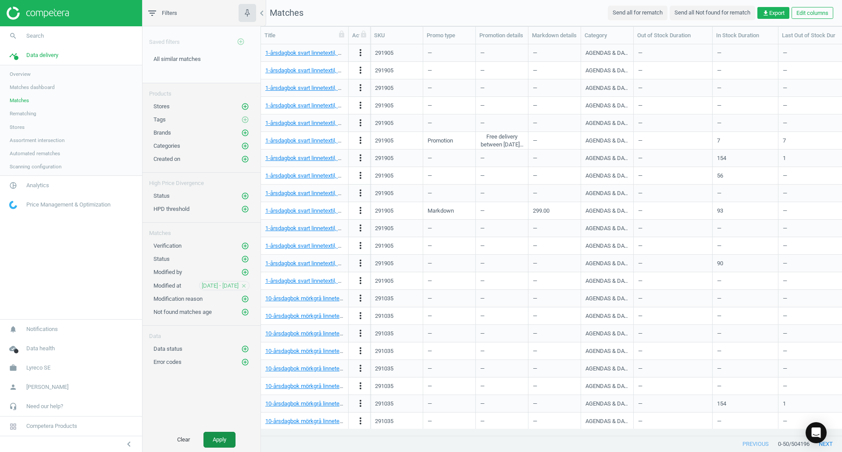
click at [217, 442] on button "Apply" at bounding box center [219, 440] width 32 height 16
click at [182, 442] on button "Clear" at bounding box center [183, 440] width 31 height 16
click at [245, 271] on icon "add_circle_outline" at bounding box center [245, 272] width 8 height 8
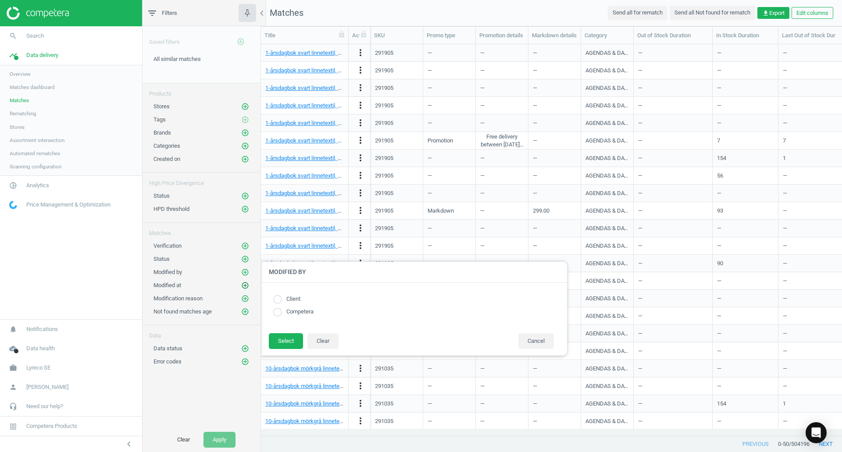
click at [246, 285] on icon "add_circle_outline" at bounding box center [245, 286] width 8 height 8
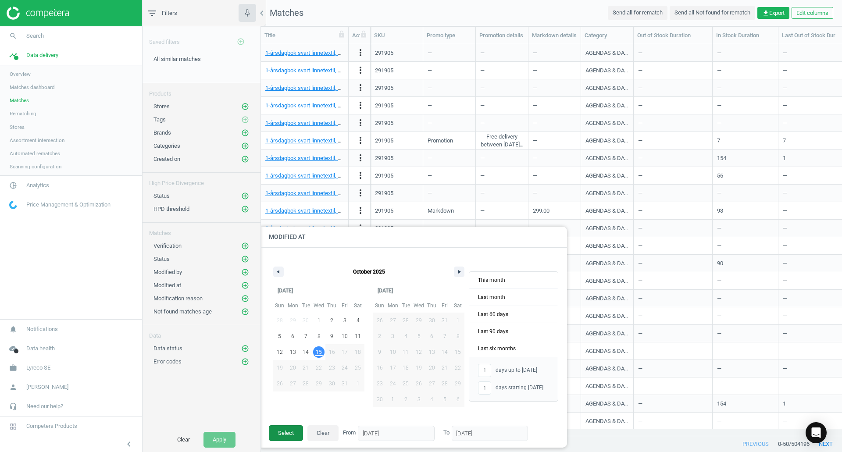
click at [287, 434] on button "Select" at bounding box center [286, 433] width 34 height 16
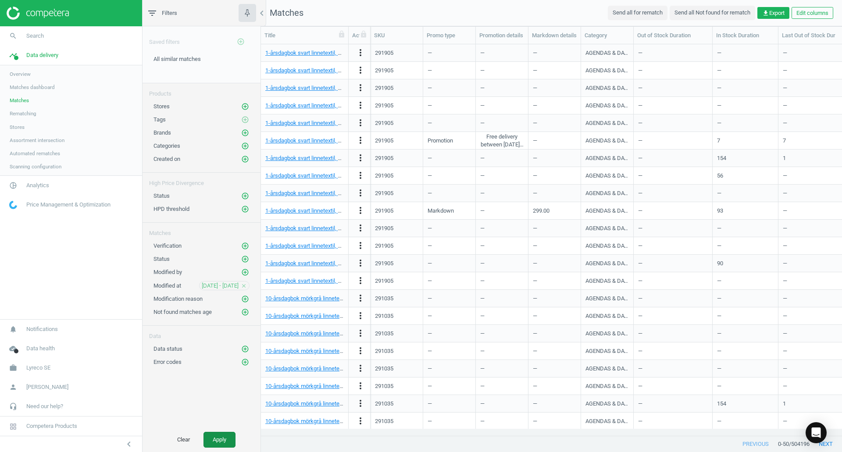
click at [221, 445] on button "Apply" at bounding box center [219, 440] width 32 height 16
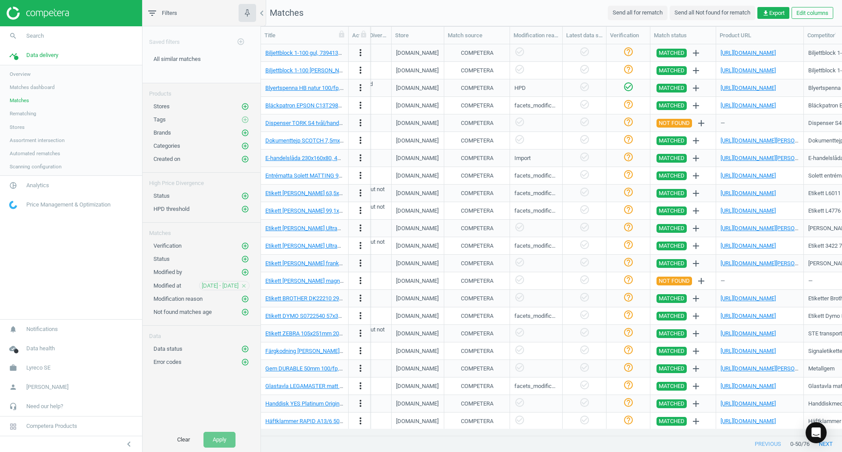
scroll to position [0, 740]
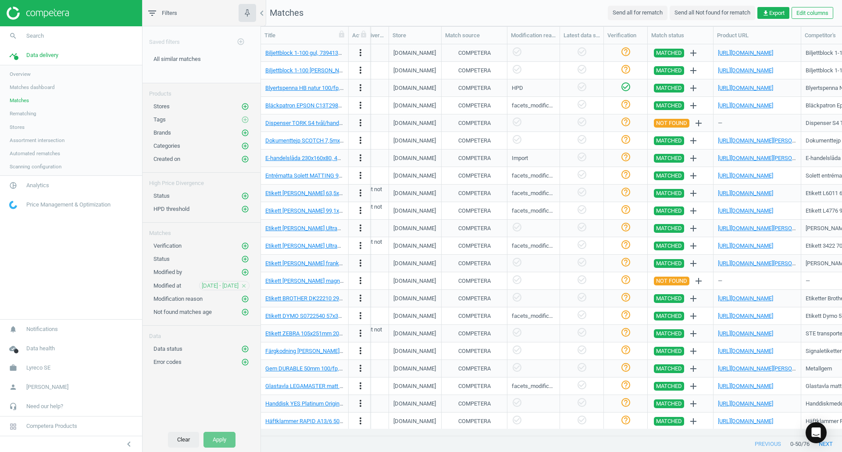
click at [180, 443] on button "Clear" at bounding box center [183, 440] width 31 height 16
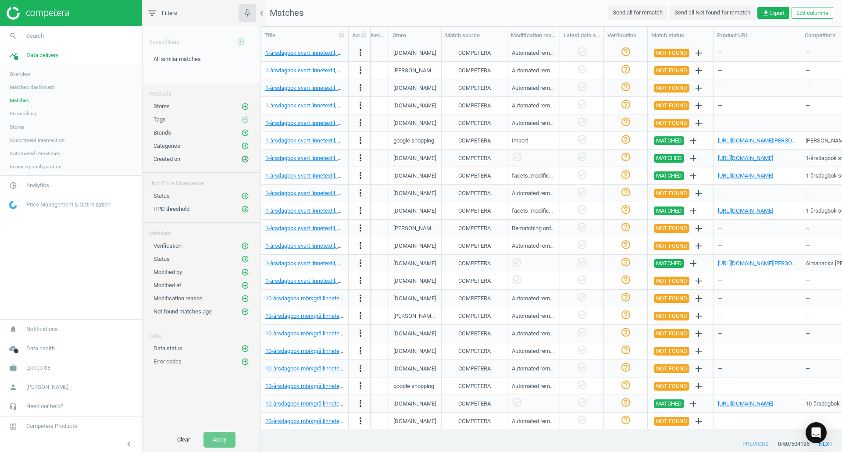
click at [244, 158] on icon "add_circle_outline" at bounding box center [245, 159] width 8 height 8
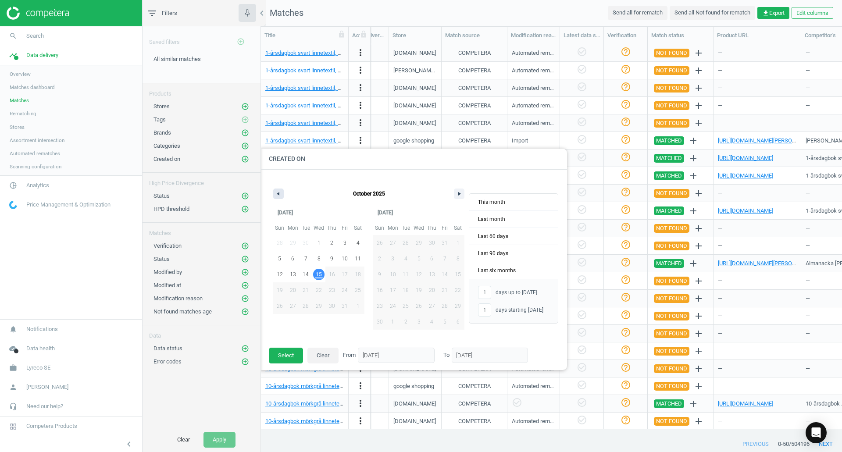
click at [275, 192] on button "button" at bounding box center [278, 194] width 11 height 11
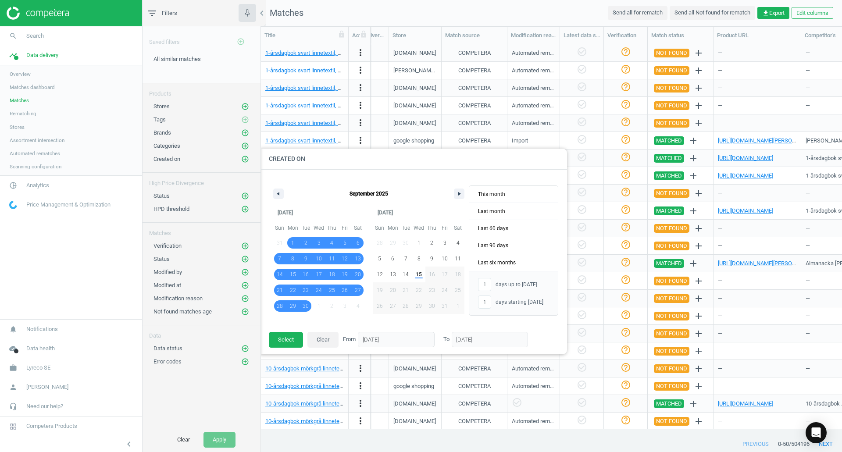
drag, startPoint x: 295, startPoint y: 243, endPoint x: 306, endPoint y: 306, distance: 63.7
click at [306, 306] on div "31 1 2 3 4 5 6 7 8 9 10 11 12 13 14 15 16 17 18 19 20 21 22 23 24 25 26 27 28 2…" at bounding box center [318, 274] width 91 height 79
type input "-"
type input "01/09/2025"
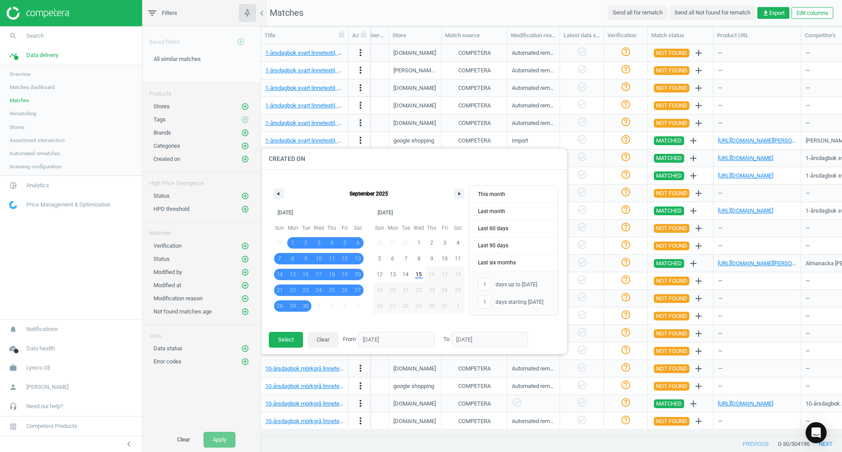
type input "30/09/2025"
click at [292, 342] on button "Select" at bounding box center [286, 340] width 34 height 16
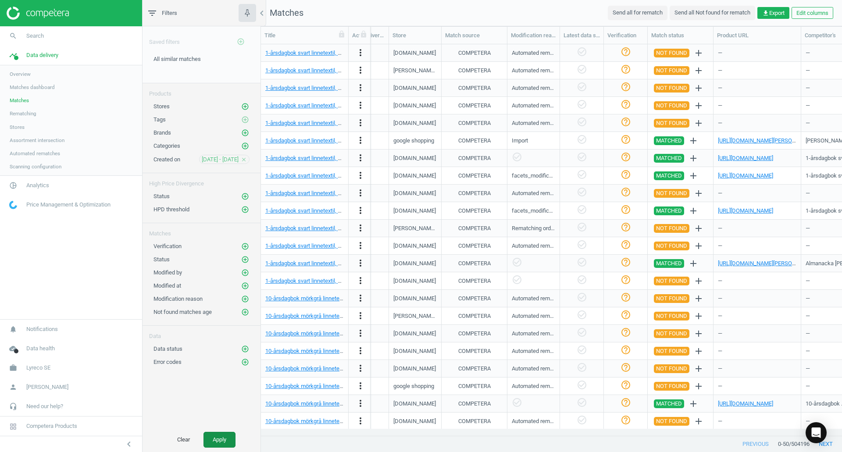
click at [217, 439] on button "Apply" at bounding box center [219, 440] width 32 height 16
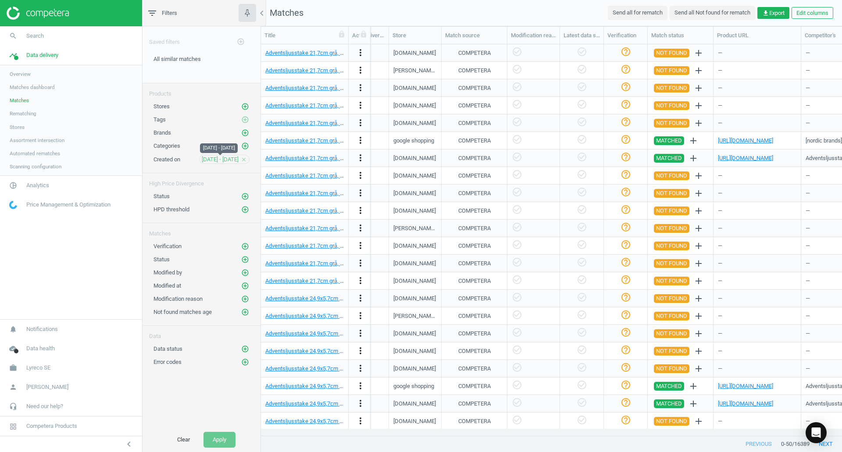
click at [234, 159] on span "01 Sep - 30 Sep" at bounding box center [220, 160] width 37 height 8
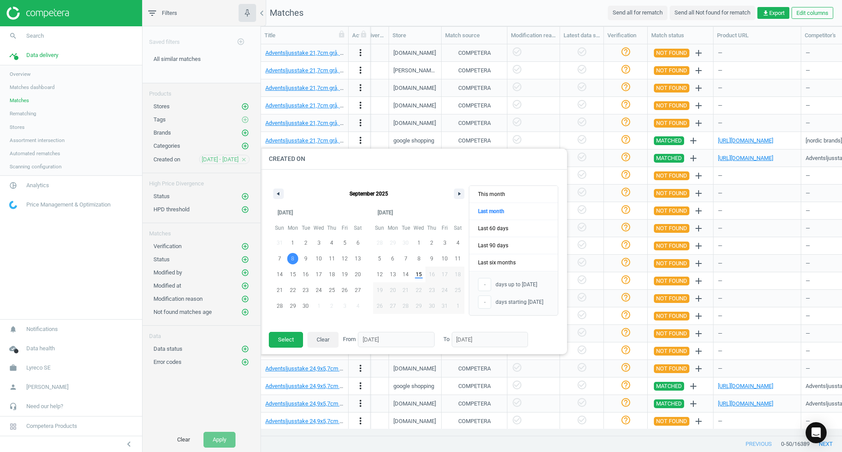
click at [293, 260] on span "8" at bounding box center [292, 259] width 3 height 16
type input "08/09/2025"
click at [289, 334] on button "Select" at bounding box center [286, 340] width 34 height 16
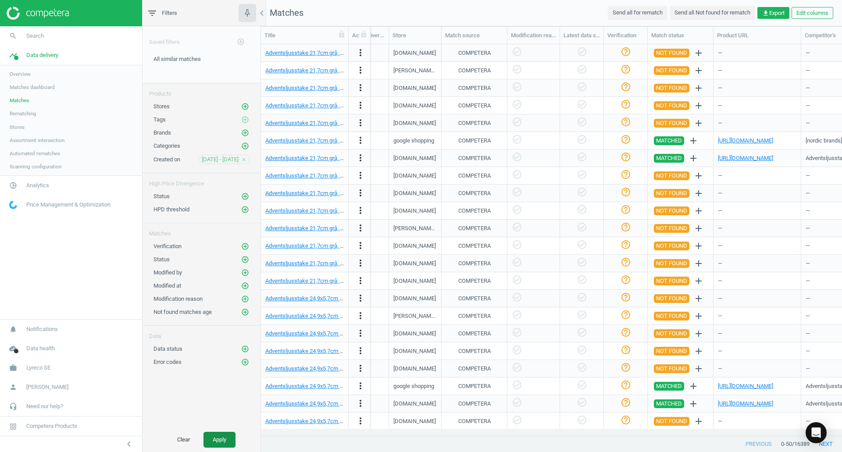
click at [225, 435] on button "Apply" at bounding box center [219, 440] width 32 height 16
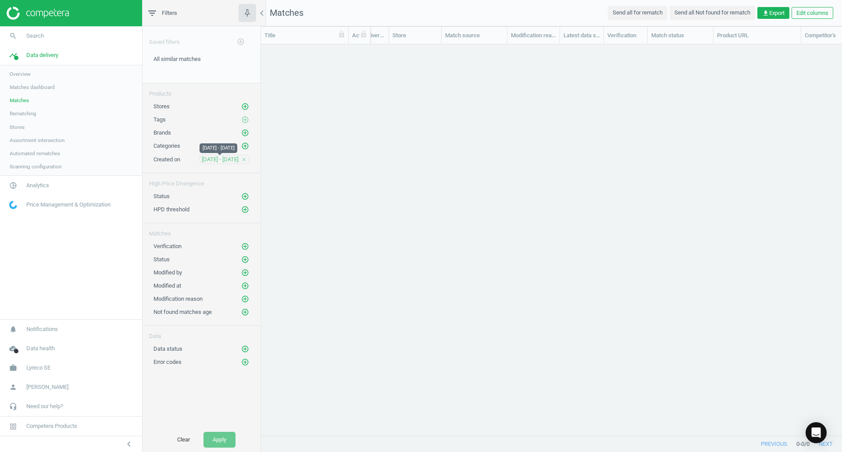
click at [221, 159] on span "08 Sep - 08 Sep" at bounding box center [220, 160] width 37 height 8
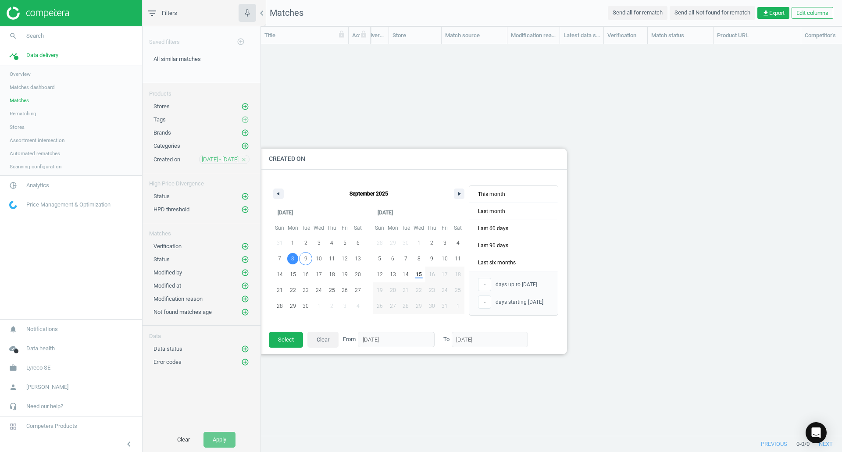
click at [308, 258] on span "9" at bounding box center [305, 258] width 13 height 11
type input "09/09/2025"
click at [291, 336] on button "Select" at bounding box center [286, 340] width 34 height 16
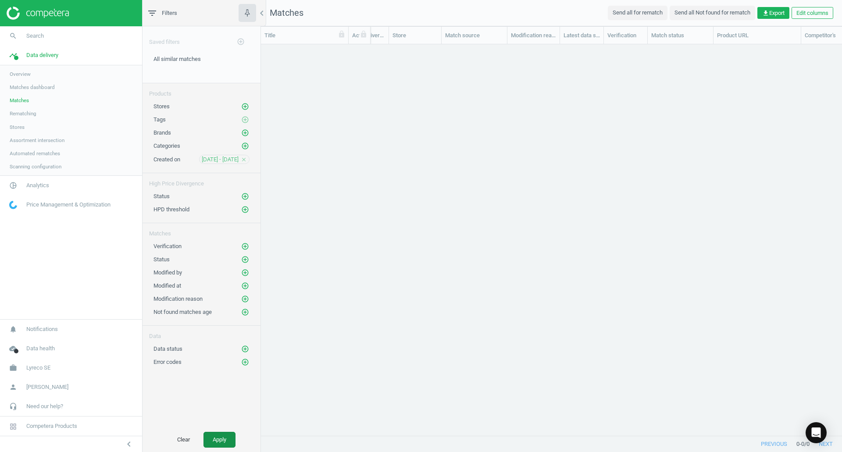
click at [228, 434] on button "Apply" at bounding box center [219, 440] width 32 height 16
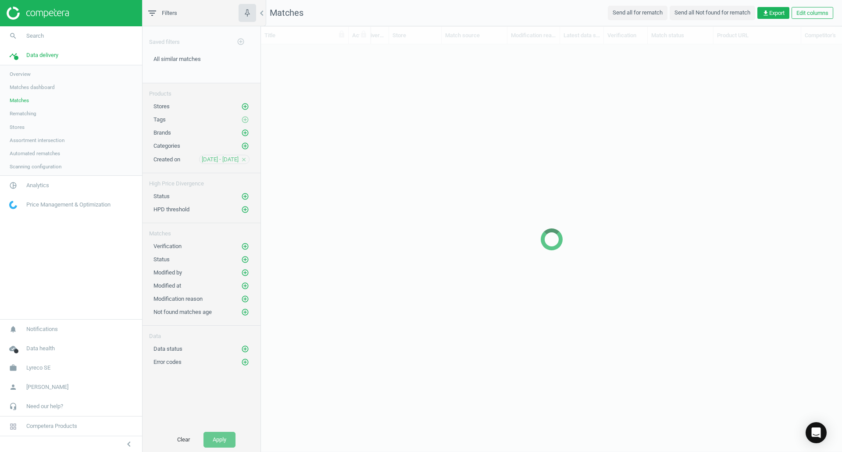
scroll to position [378, 574]
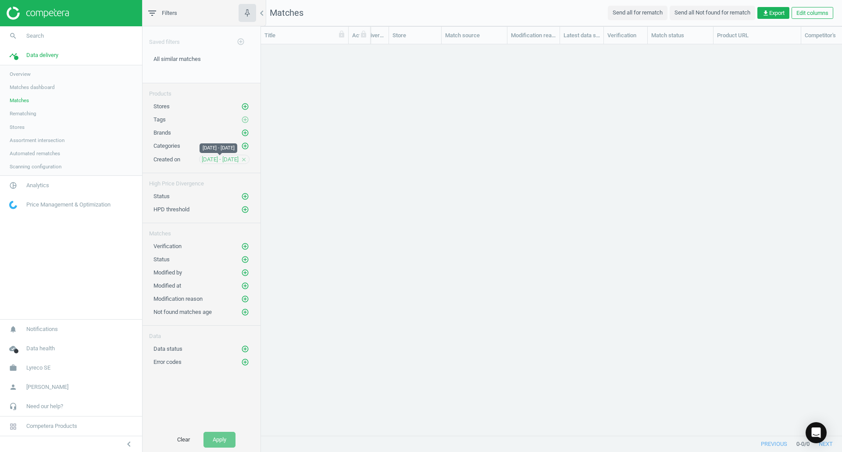
click at [222, 158] on span "09 Sep - 09 Sep" at bounding box center [220, 160] width 37 height 8
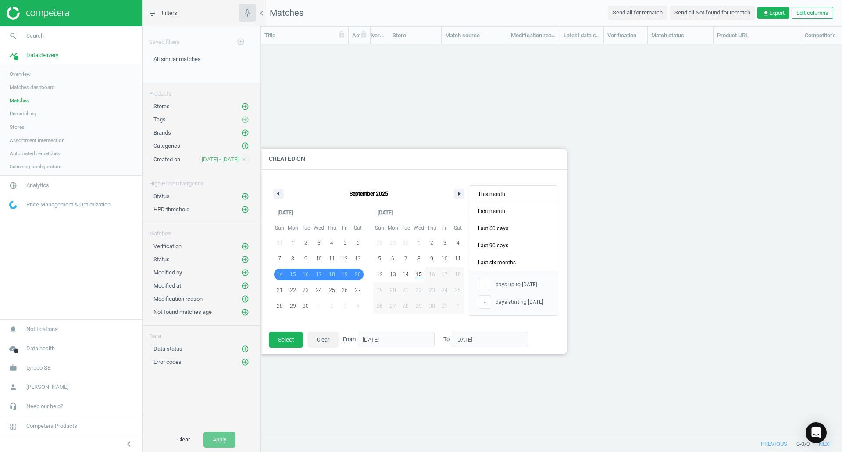
drag, startPoint x: 282, startPoint y: 274, endPoint x: 355, endPoint y: 273, distance: 73.2
click at [355, 273] on div "31 1 2 3 4 5 6 7 8 9 10 11 12 13 14 15 16 17 18 19 20 21 22 23 24 25 26 27 28 2…" at bounding box center [318, 274] width 91 height 79
type input "14/09/2025"
type input "20/09/2025"
click at [289, 334] on button "Select" at bounding box center [286, 340] width 34 height 16
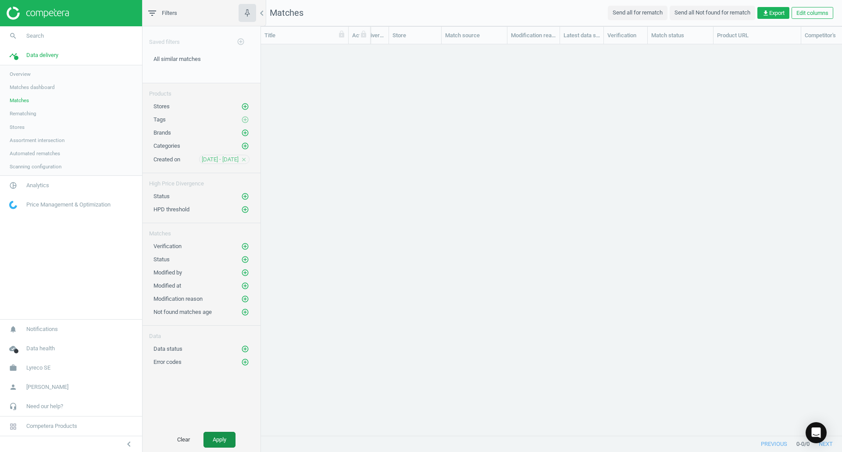
click at [225, 439] on button "Apply" at bounding box center [219, 440] width 32 height 16
